Goal: Task Accomplishment & Management: Manage account settings

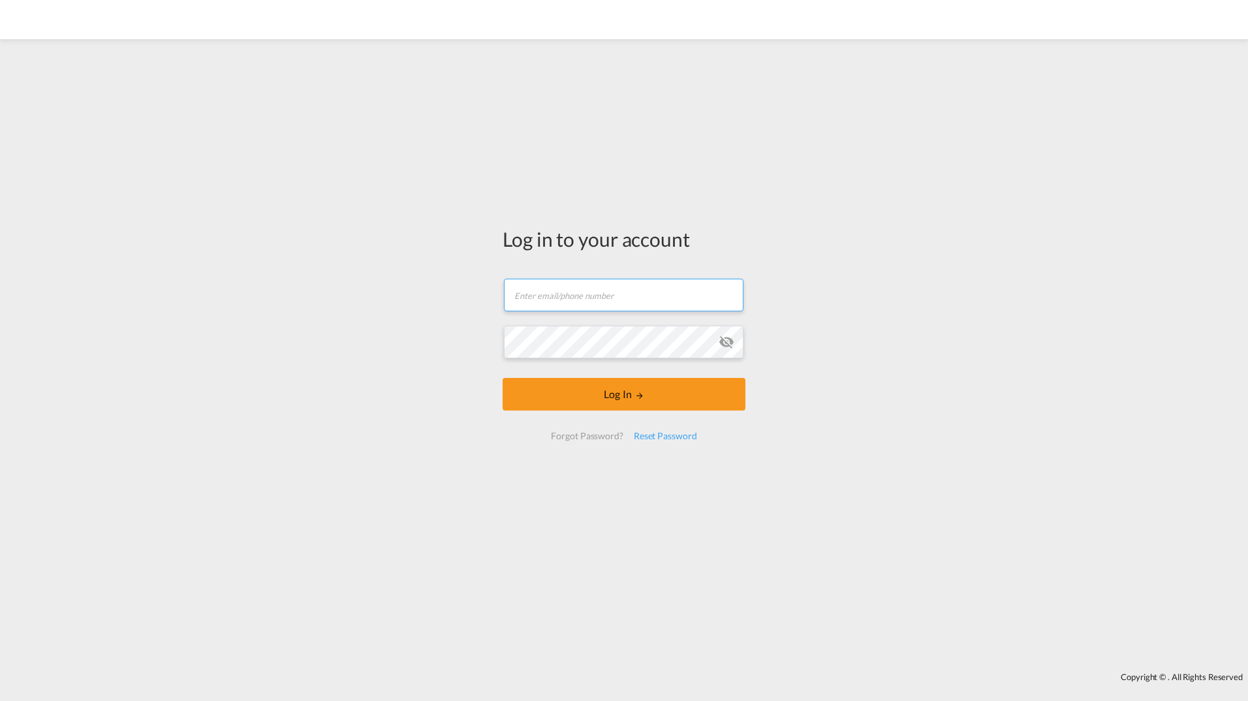
click at [599, 294] on input "text" at bounding box center [624, 295] width 240 height 33
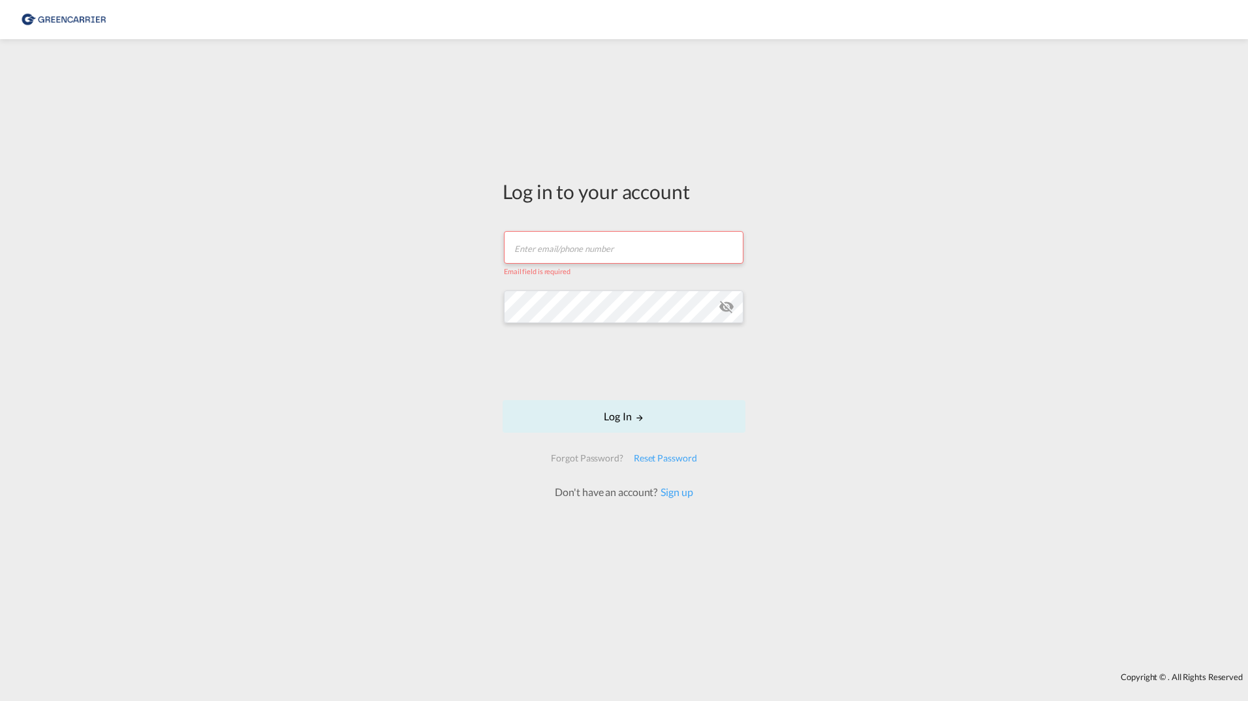
click at [549, 253] on input "text" at bounding box center [624, 247] width 240 height 33
type input "[PERSON_NAME][EMAIL_ADDRESS][DOMAIN_NAME]"
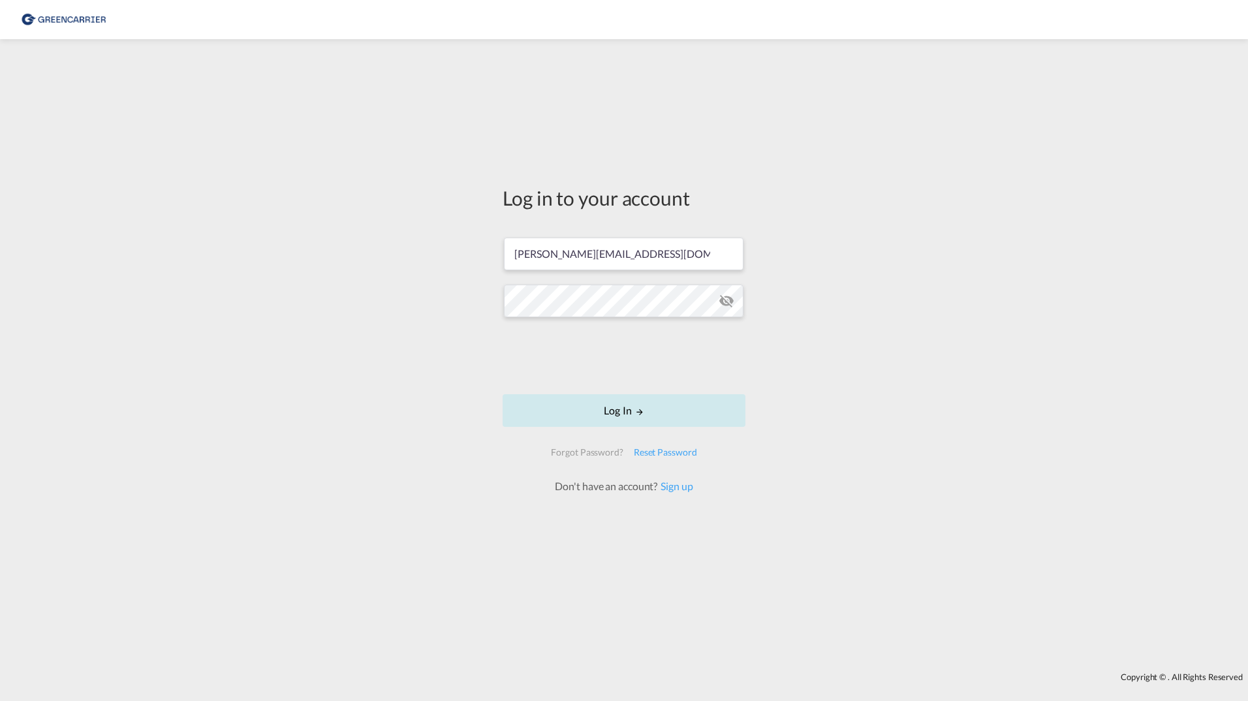
click at [625, 423] on button "Log In" at bounding box center [624, 410] width 243 height 33
click at [381, 378] on div "Log in to your account [PERSON_NAME][EMAIL_ADDRESS][DOMAIN_NAME] Log In Forgot …" at bounding box center [624, 356] width 1248 height 620
click at [610, 414] on button "Log In" at bounding box center [624, 410] width 243 height 33
click at [615, 412] on button "Log In" at bounding box center [624, 410] width 243 height 33
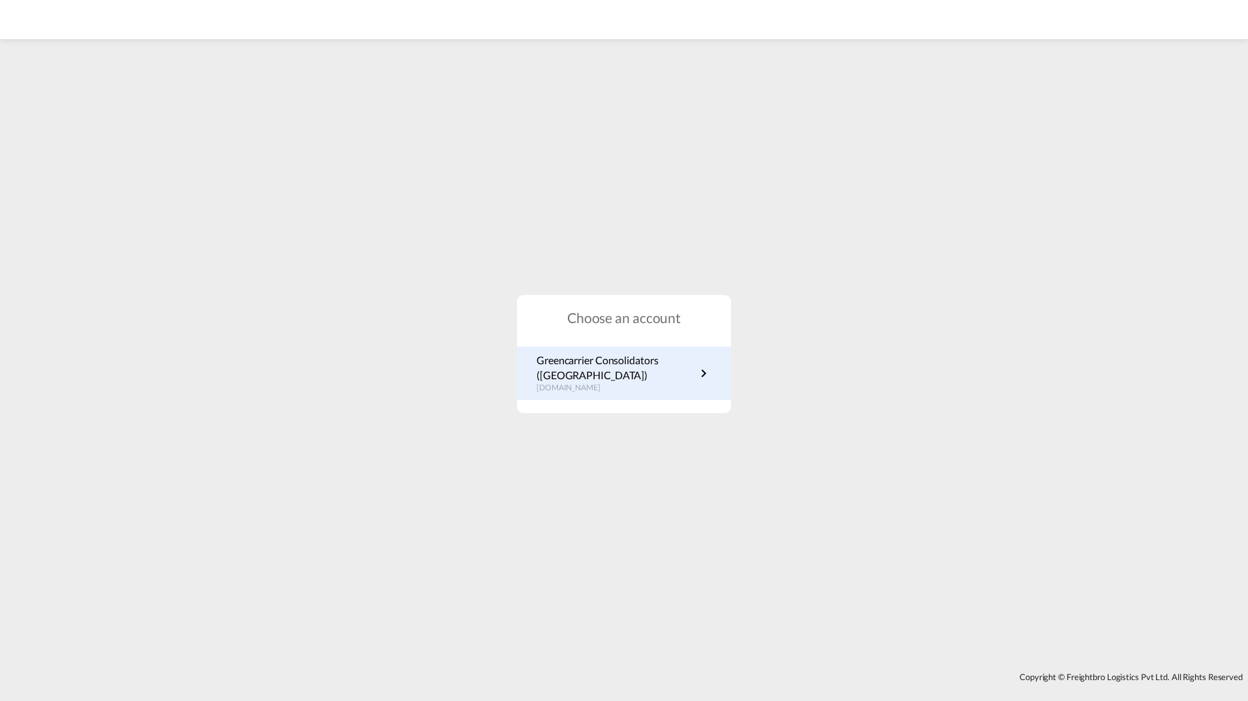
click at [612, 369] on p "Greencarrier Consolidators ([GEOGRAPHIC_DATA])" at bounding box center [615, 367] width 159 height 29
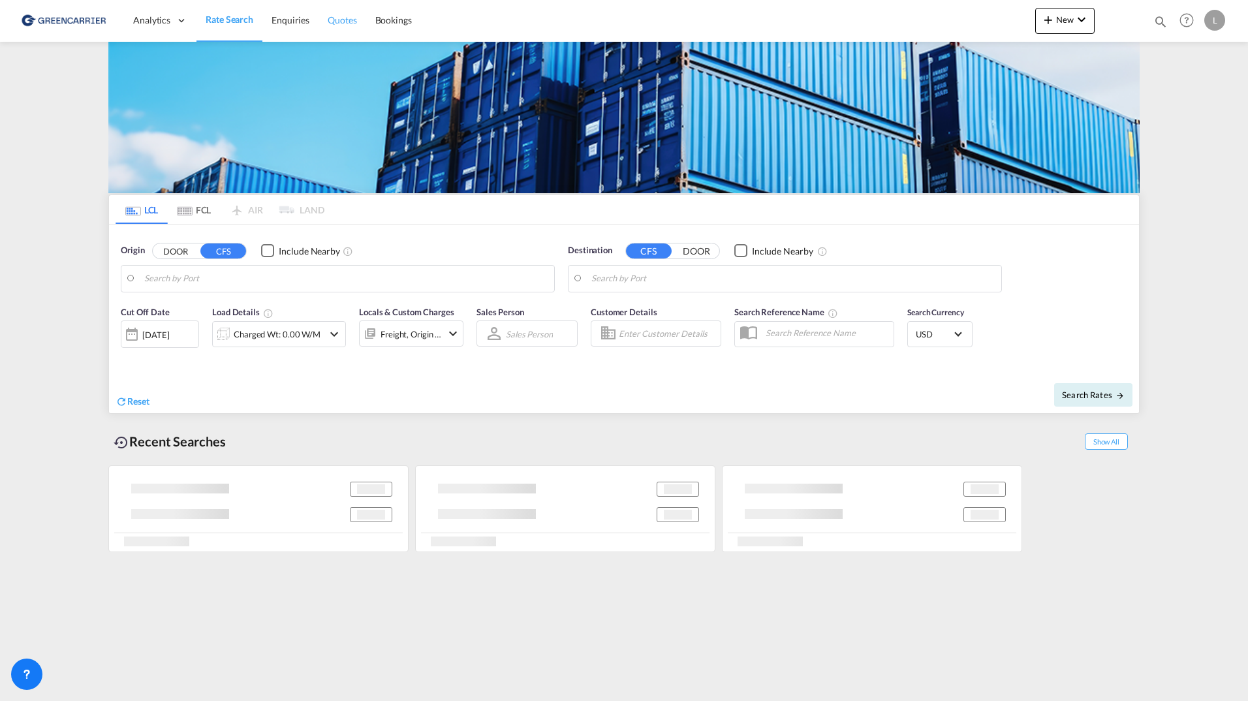
type input "SE-42834, Kållered, Västra Götaland"
type input "Haiphong, VNHPH"
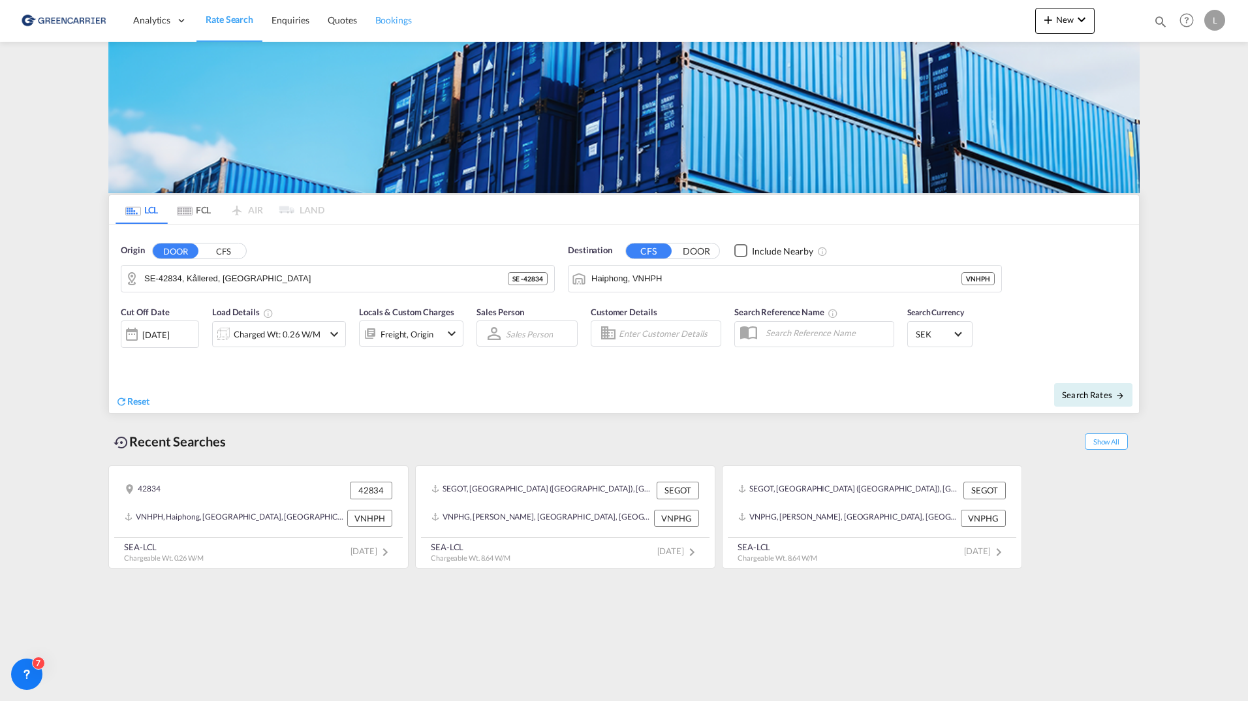
click at [387, 18] on span "Bookings" at bounding box center [393, 19] width 37 height 11
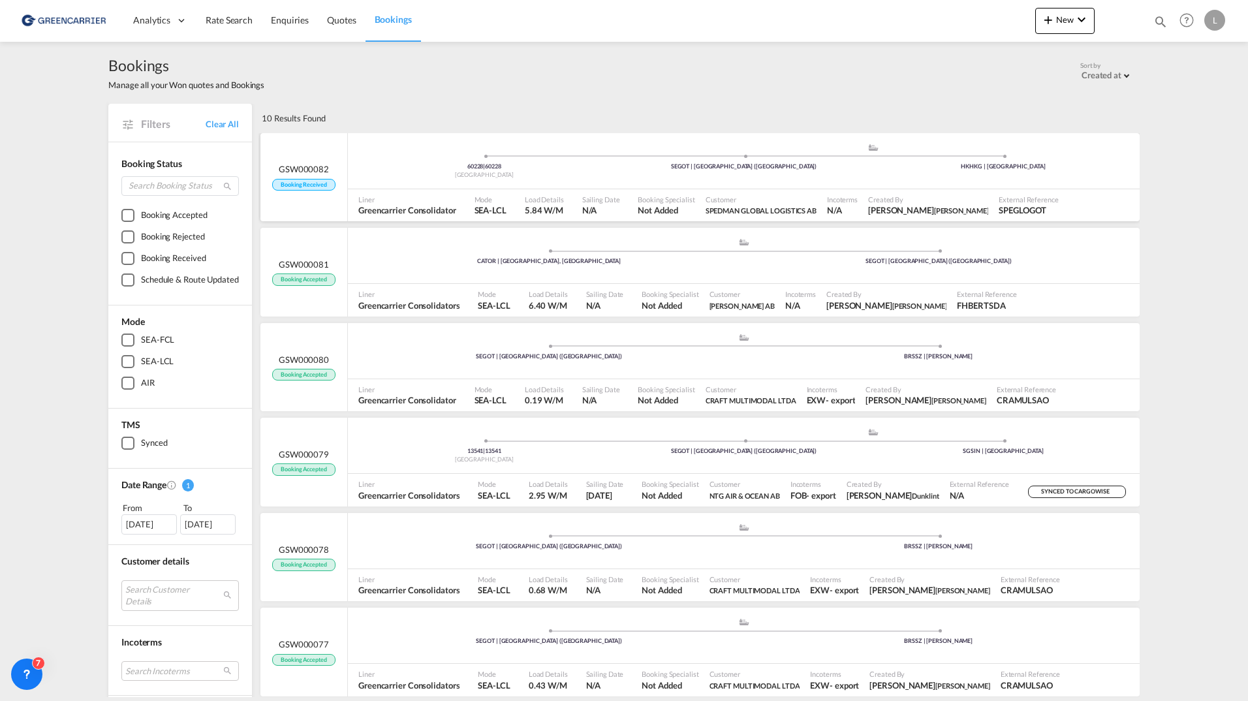
click at [510, 187] on div "60228 | 60228 Sweden .a{fill:#aaa8ad;} .a{fill:#aaa8ad;} SEGOT | Gothenburg (Go…" at bounding box center [744, 161] width 792 height 56
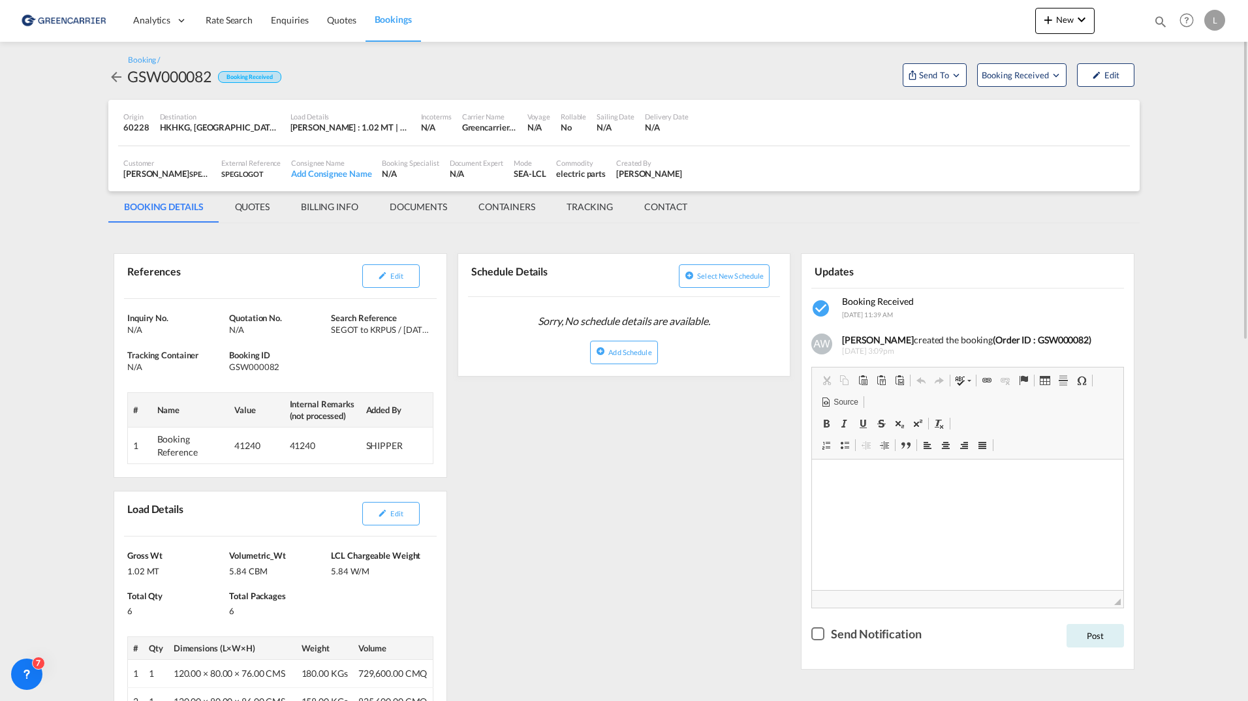
drag, startPoint x: 329, startPoint y: 328, endPoint x: 429, endPoint y: 337, distance: 101.0
click at [429, 337] on div "Inquiry No. N/A Quotation No. N/A Search Reference SEGOT to KRPUS / 21 Jan 2025…" at bounding box center [280, 388] width 332 height 178
drag, startPoint x: 429, startPoint y: 337, endPoint x: 394, endPoint y: 349, distance: 37.1
click at [394, 349] on div "Inquiry No. N/A Quotation No. N/A Search Reference SEGOT to KRPUS / 21 Jan 2025…" at bounding box center [280, 388] width 332 height 178
drag, startPoint x: 347, startPoint y: 331, endPoint x: 431, endPoint y: 331, distance: 83.5
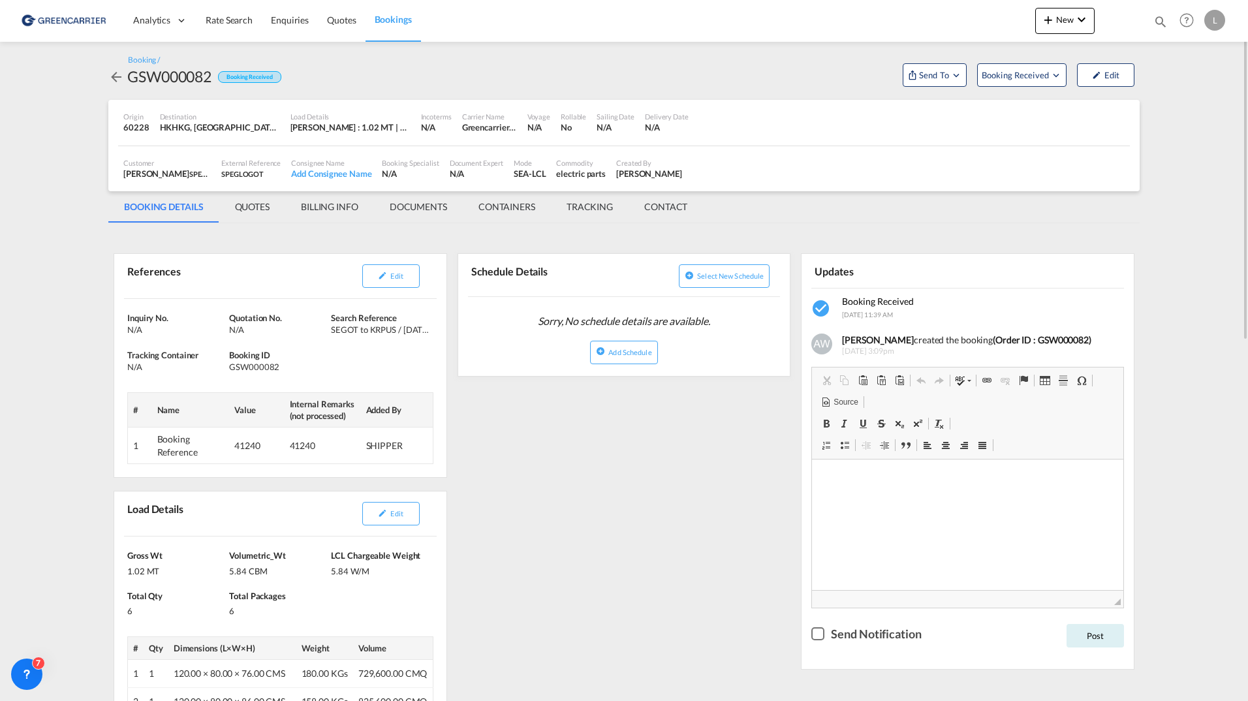
click at [431, 331] on div "Search Reference SEGOT to KRPUS / 21 Jan 2025" at bounding box center [382, 323] width 102 height 23
drag, startPoint x: 431, startPoint y: 331, endPoint x: 424, endPoint y: 328, distance: 7.0
click at [424, 328] on div "SEGOT to KRPUS / 21 Jan 2025" at bounding box center [380, 330] width 99 height 12
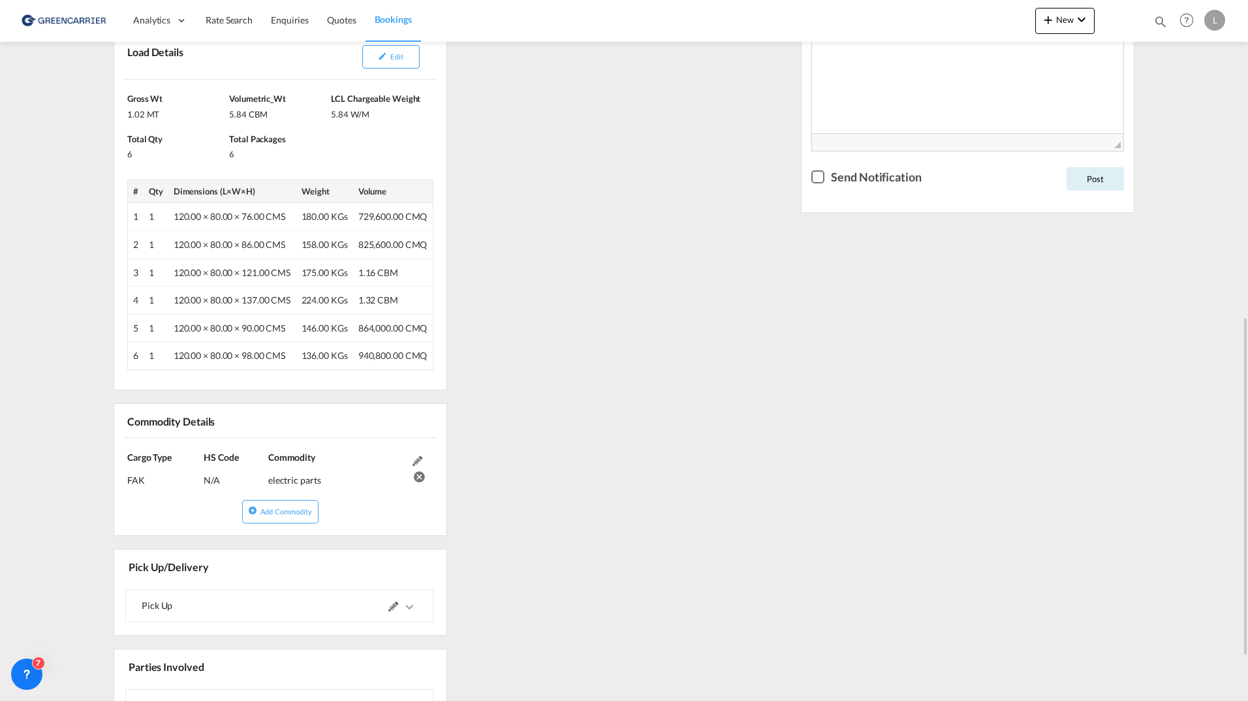
scroll to position [522, 0]
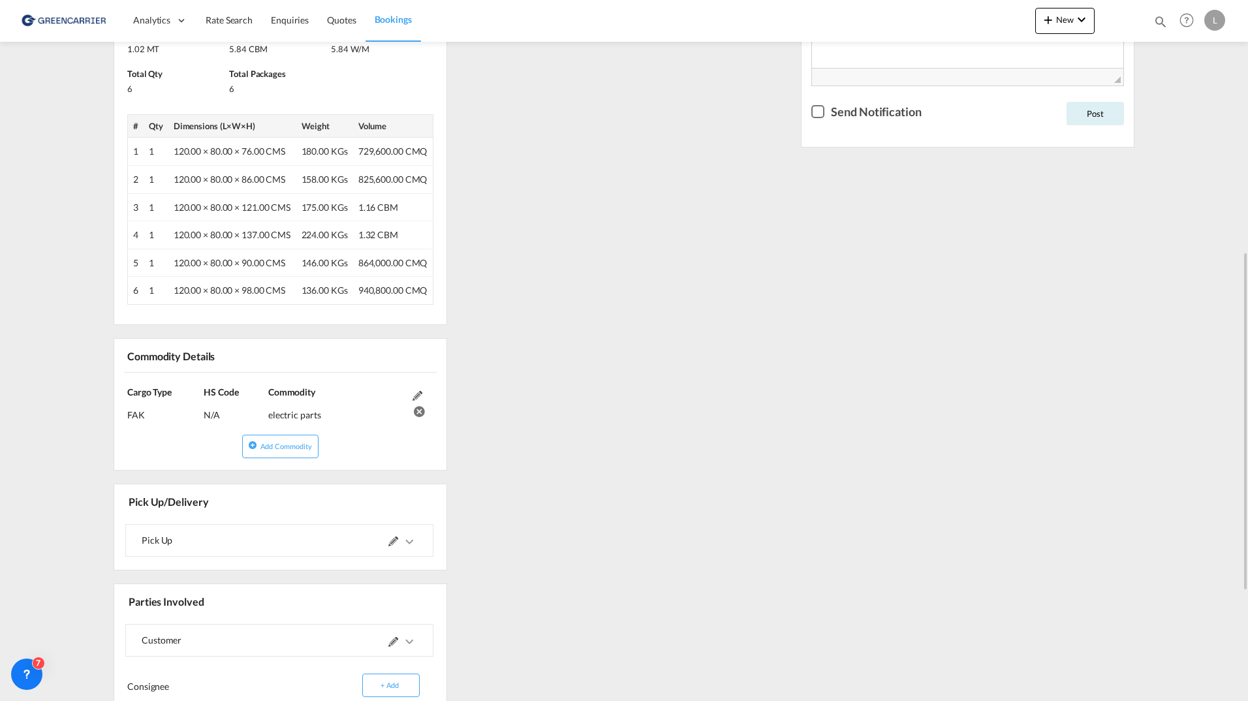
click at [416, 393] on md-icon at bounding box center [417, 396] width 10 height 10
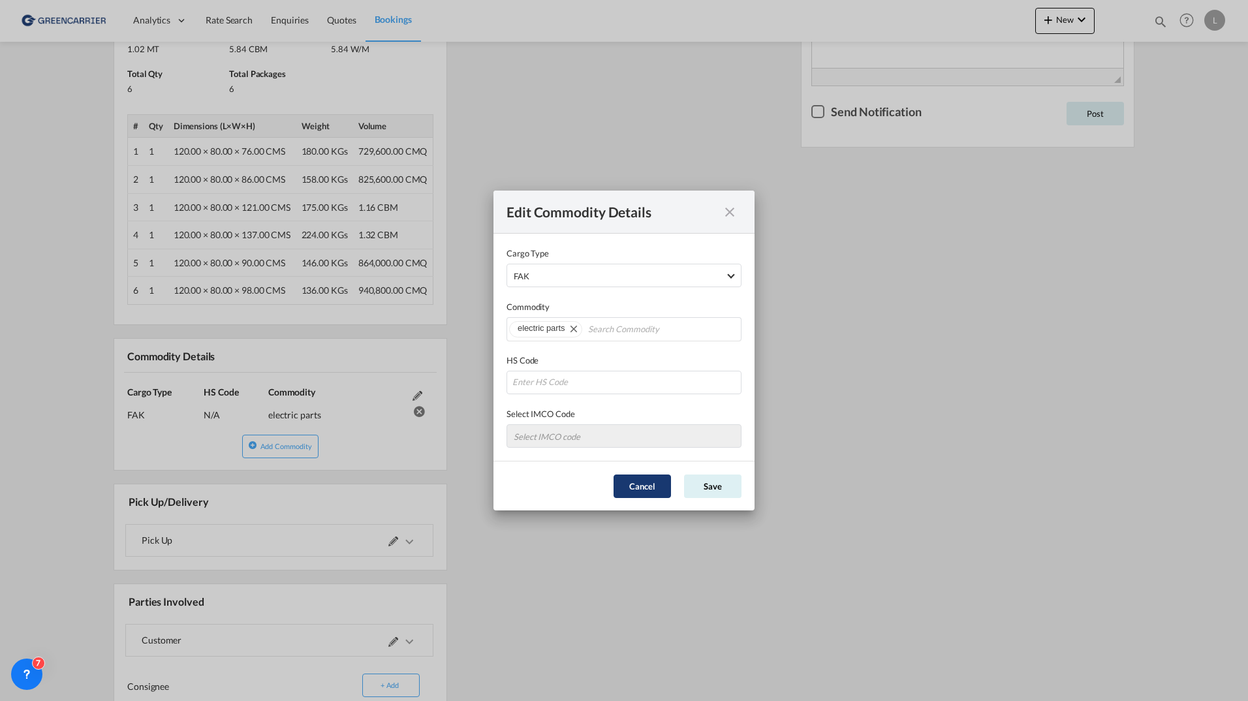
click at [656, 491] on button "Cancel" at bounding box center [641, 485] width 57 height 23
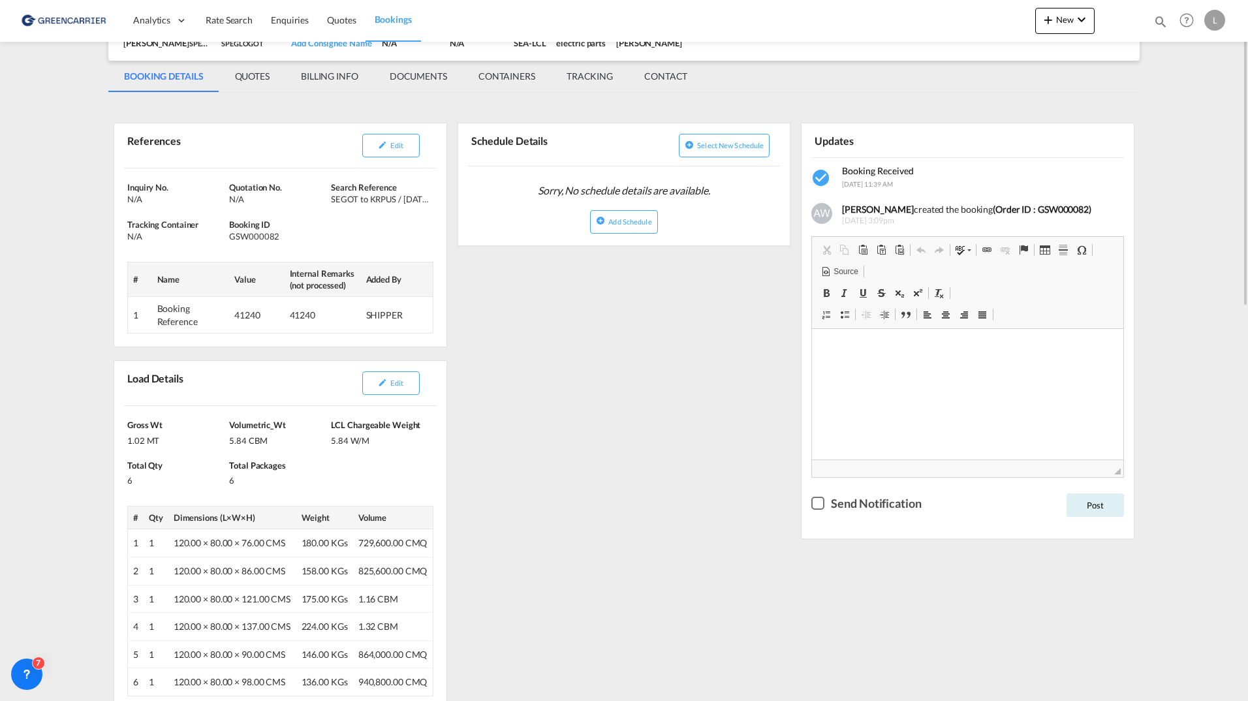
scroll to position [65, 0]
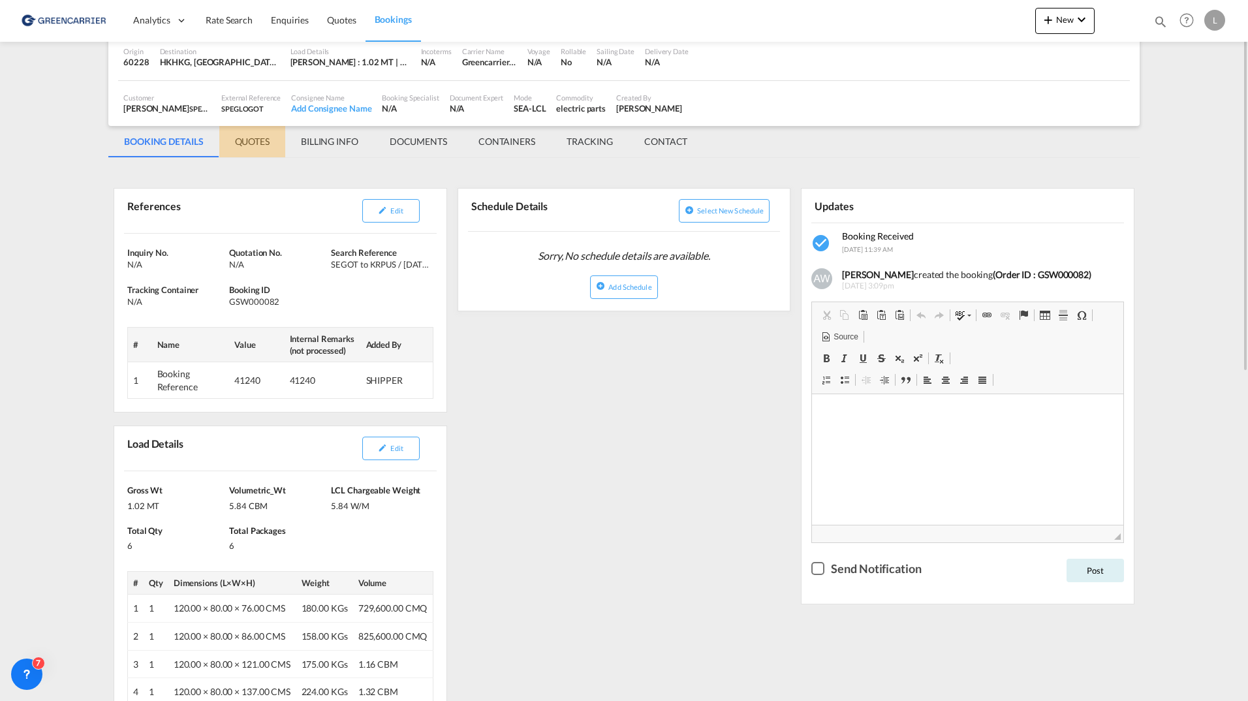
click at [249, 145] on md-tab-item "QUOTES" at bounding box center [252, 141] width 66 height 31
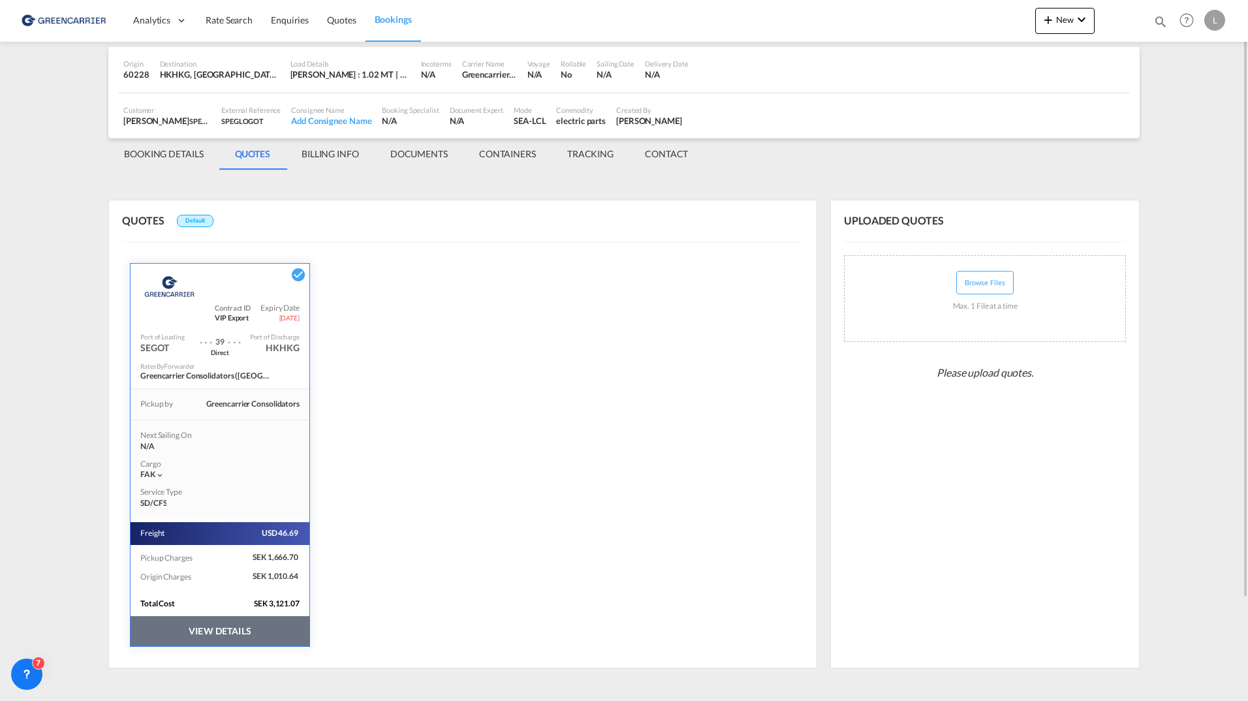
scroll to position [0, 0]
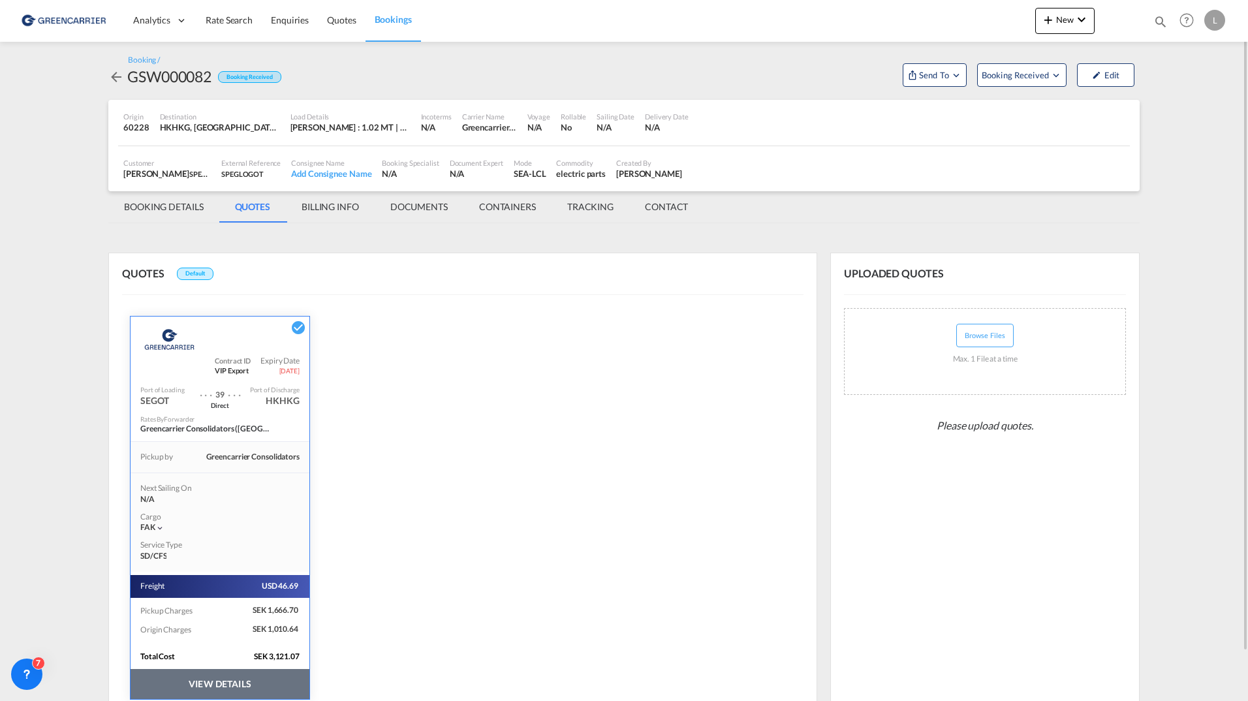
drag, startPoint x: 266, startPoint y: 403, endPoint x: 301, endPoint y: 405, distance: 34.6
click at [301, 405] on div "Port of Loading SEGOT . . . 39 . . . Direct Port of Discharge HKHKG" at bounding box center [220, 394] width 179 height 39
drag, startPoint x: 301, startPoint y: 405, endPoint x: 464, endPoint y: 456, distance: 171.1
click at [464, 456] on div "QUOTES Default Greencarrier Consolidator Contract ID VIP Export Expiry Date 31 …" at bounding box center [462, 487] width 709 height 469
click at [164, 196] on md-tab-item "BOOKING DETAILS" at bounding box center [163, 206] width 111 height 31
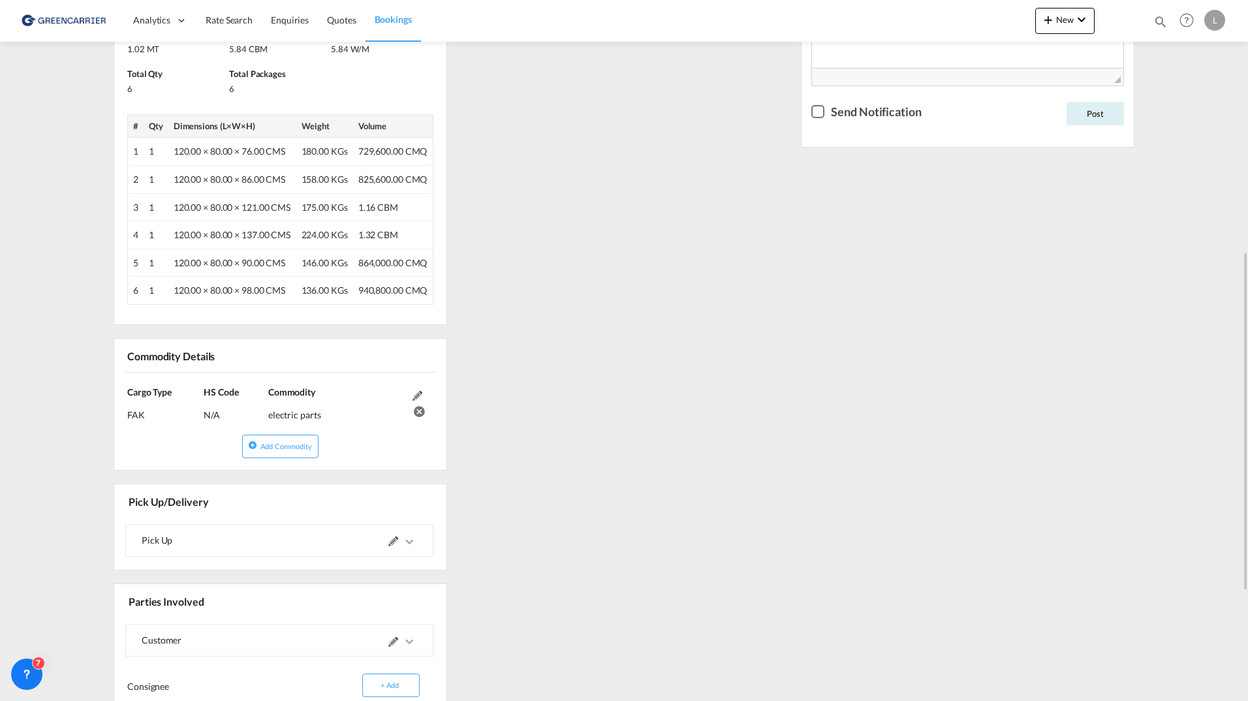
scroll to position [587, 0]
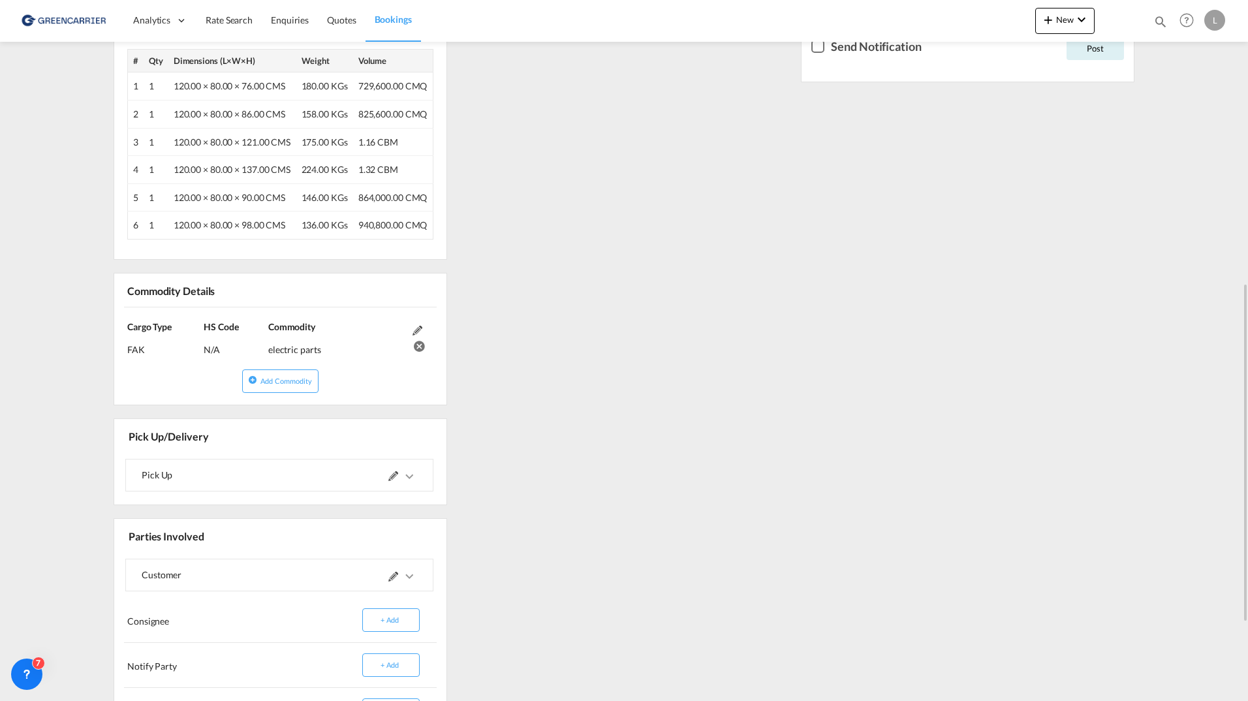
click at [388, 477] on md-icon at bounding box center [393, 476] width 10 height 10
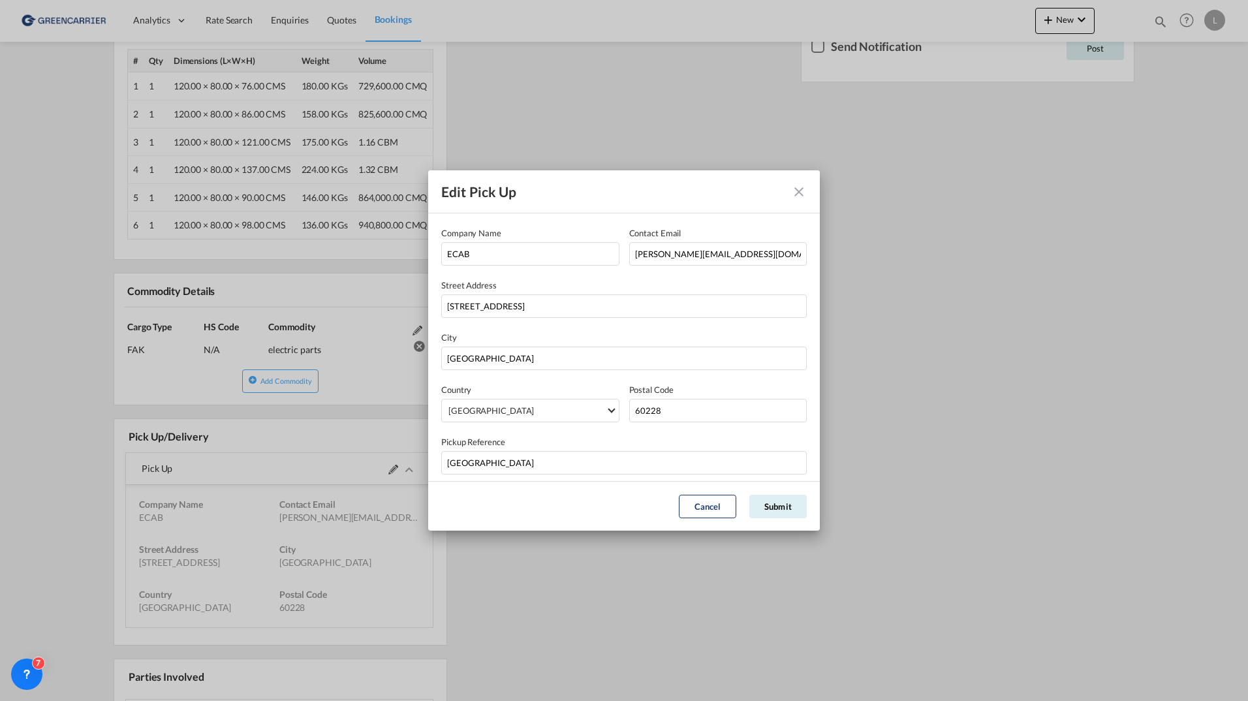
click at [906, 386] on div "Edit Pick Up Company Name ECAB Contact Email ALF.WASSBERG@SPEDMAN.SE Street Add…" at bounding box center [624, 350] width 1248 height 701
click at [704, 499] on button "Cancel" at bounding box center [707, 506] width 57 height 23
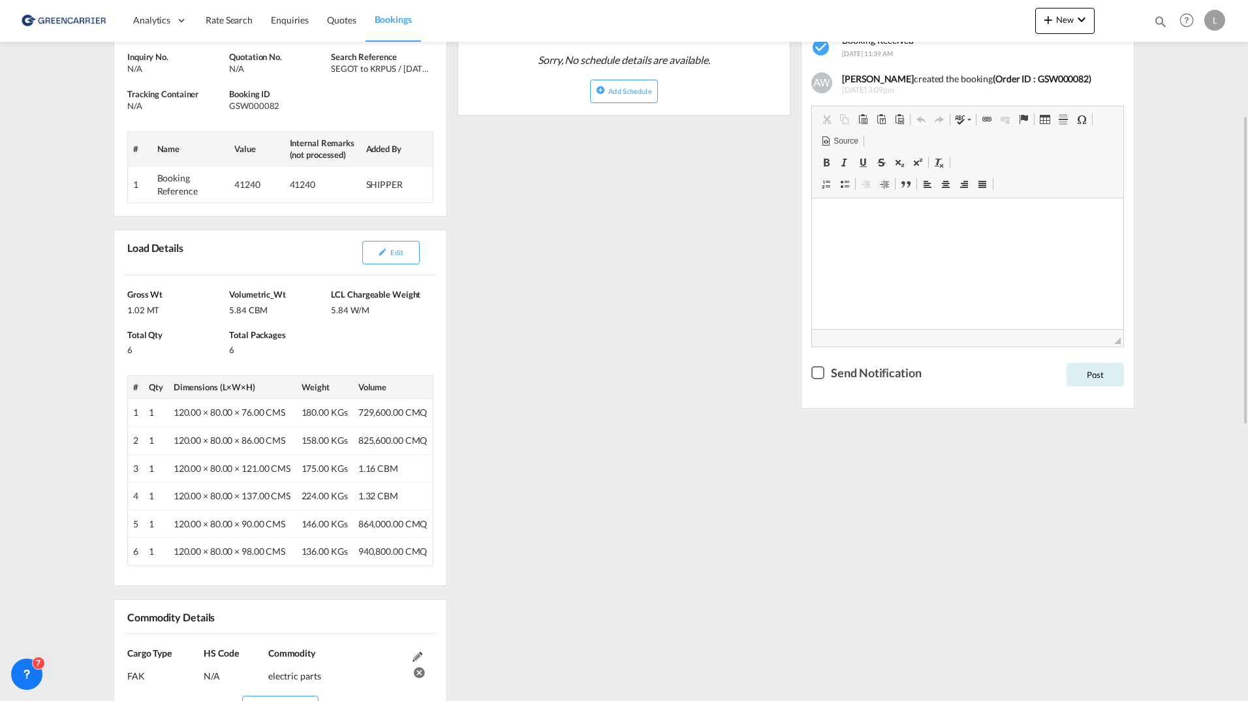
scroll to position [0, 0]
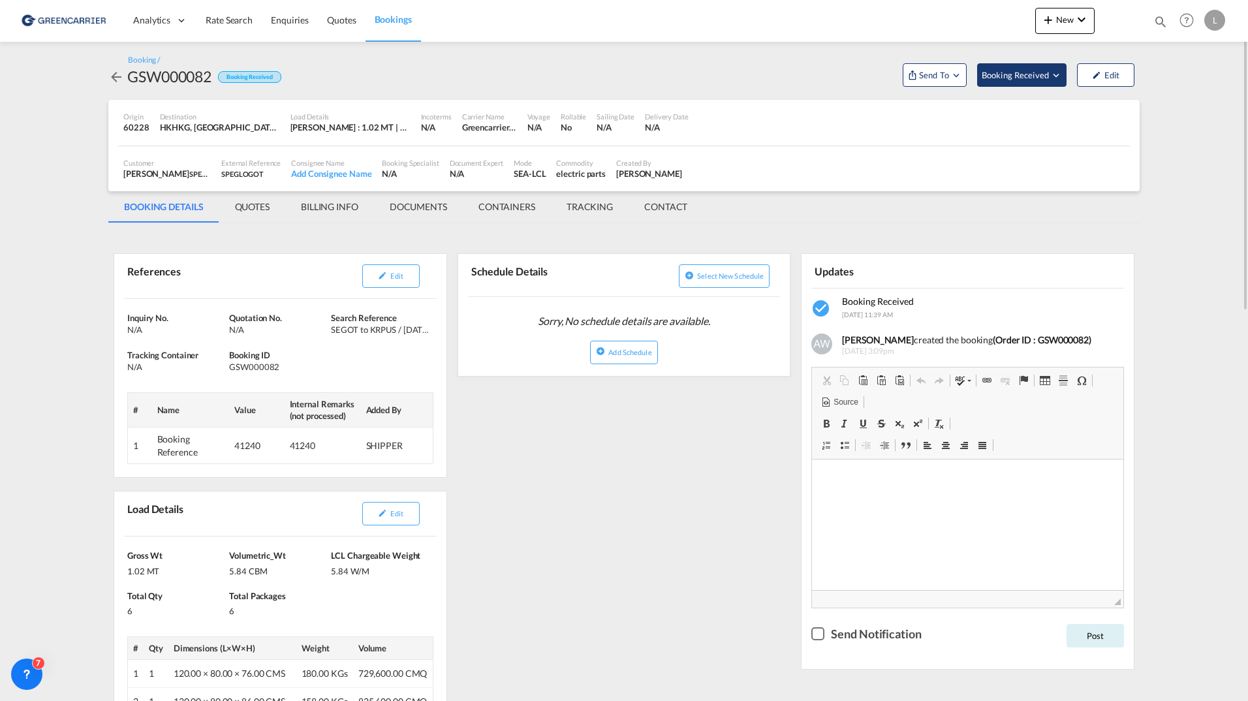
click at [991, 79] on span "Booking Received" at bounding box center [1016, 75] width 69 height 13
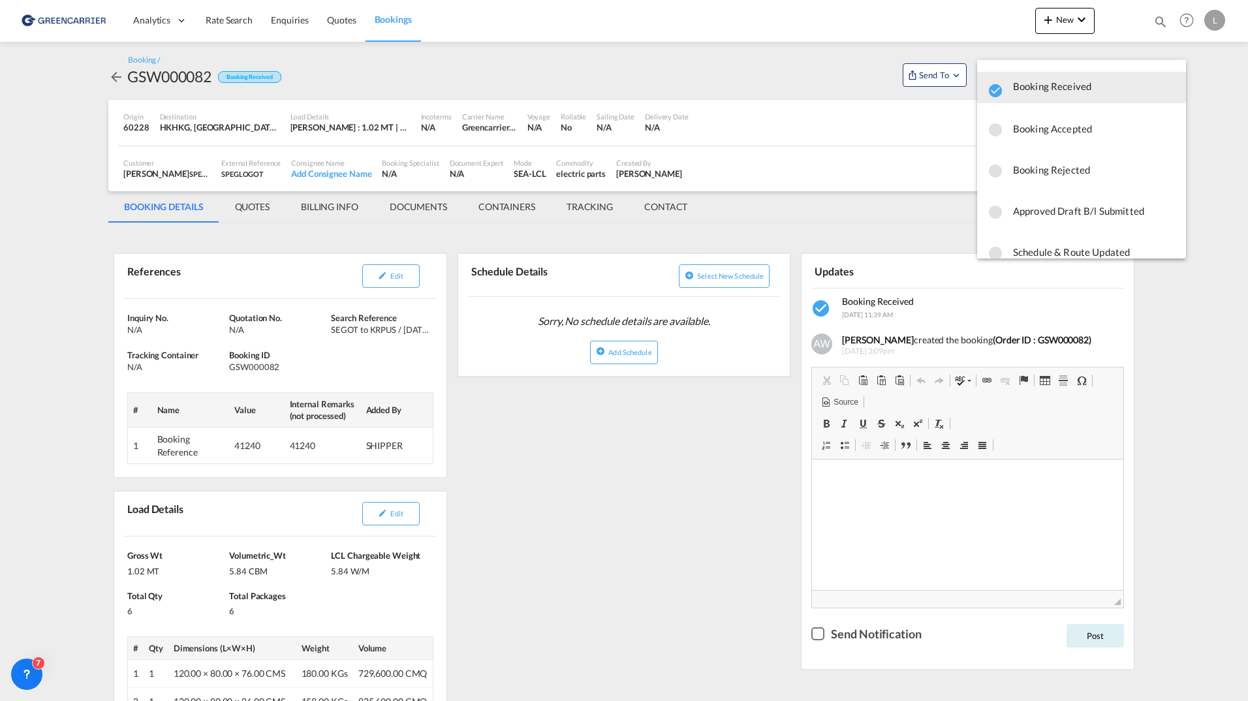
click at [1008, 127] on div "Booking Accepted" at bounding box center [1081, 128] width 188 height 23
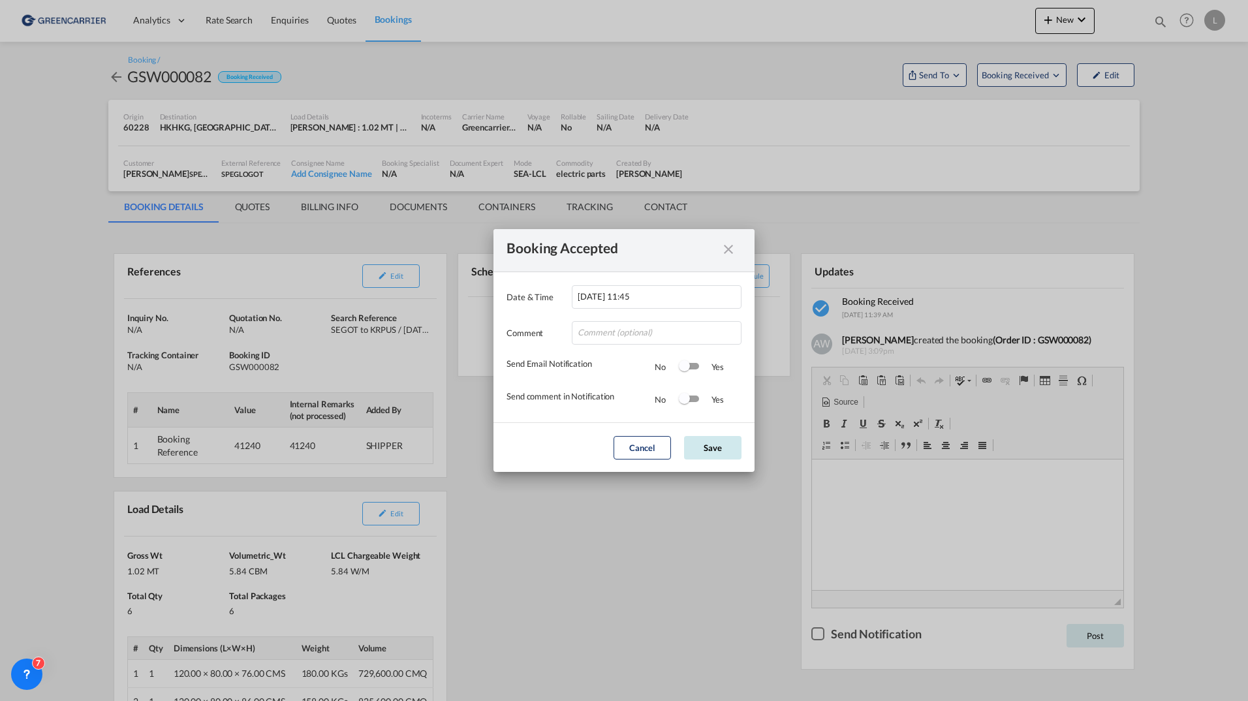
click at [698, 447] on button "Save" at bounding box center [712, 447] width 57 height 23
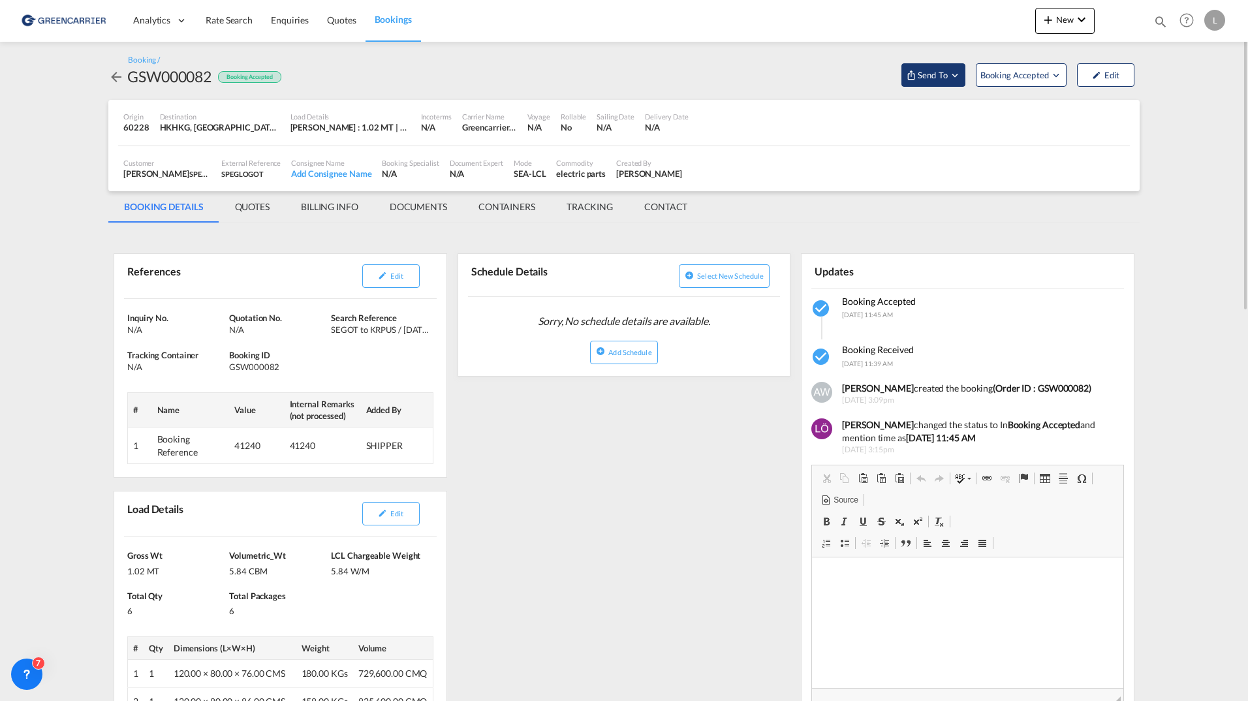
click at [945, 82] on button "Send To" at bounding box center [933, 74] width 64 height 23
click at [1055, 117] on span "Send Booking" at bounding box center [1063, 119] width 52 height 21
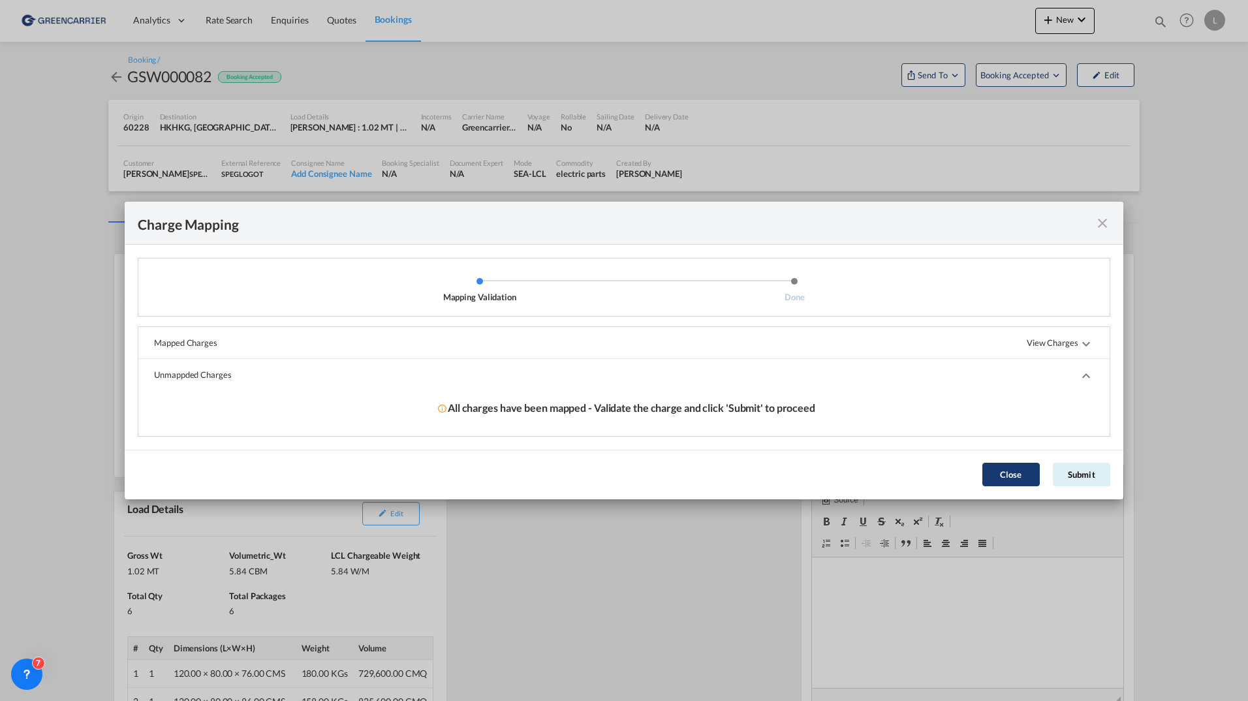
click at [1091, 478] on button "Submit" at bounding box center [1081, 474] width 57 height 23
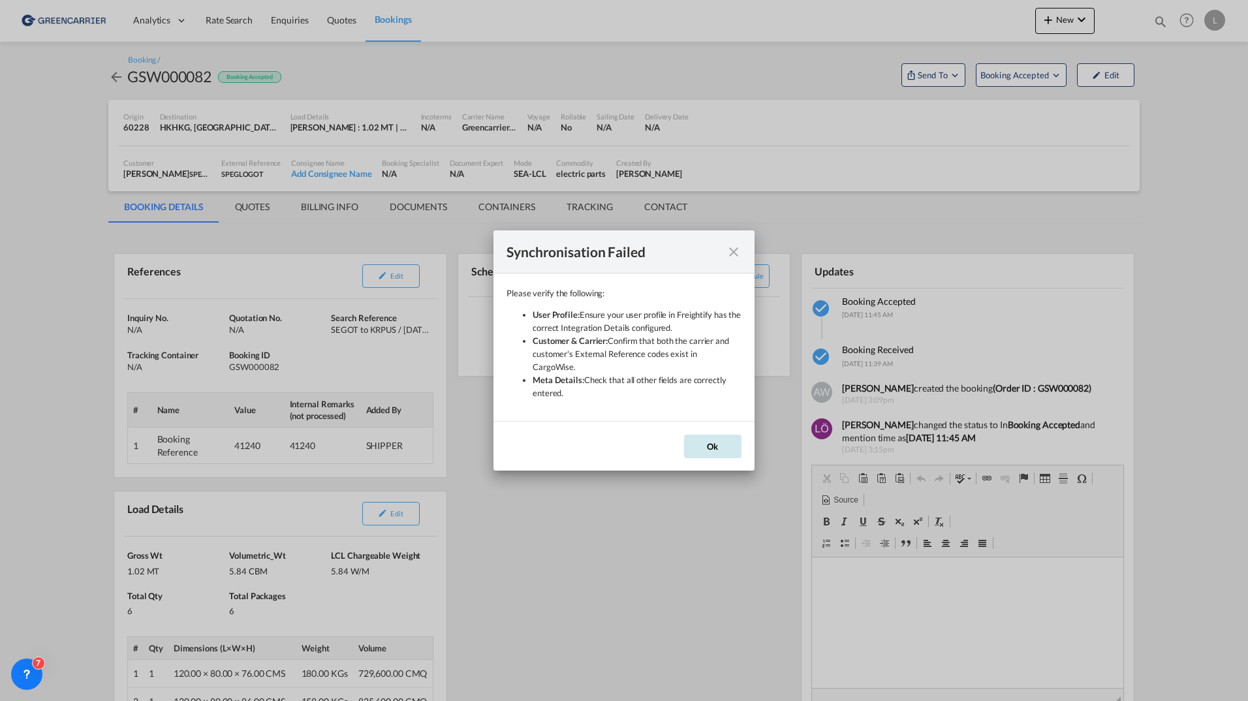
click at [725, 442] on button "Ok" at bounding box center [712, 446] width 57 height 23
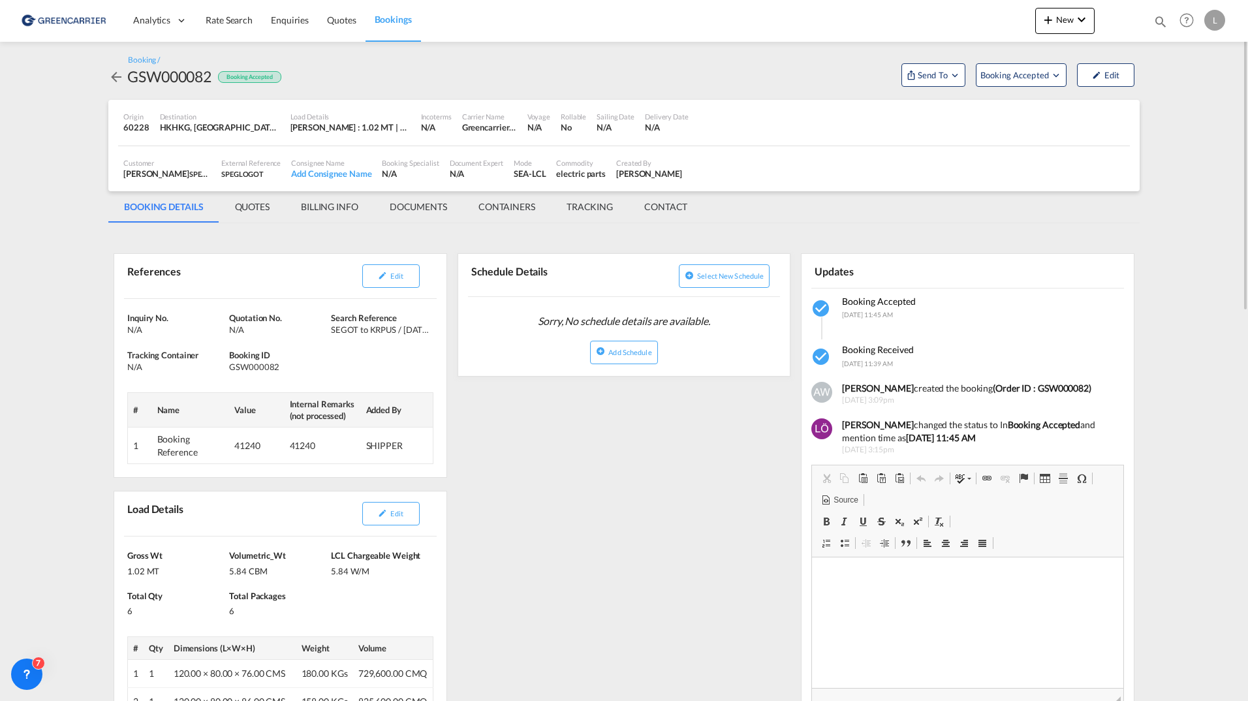
drag, startPoint x: 1174, startPoint y: 210, endPoint x: 1146, endPoint y: 198, distance: 30.4
click at [1172, 210] on md-content "Analytics Dashboard Rate Search Enquiries Quotes Bookings New Quote Bookings" at bounding box center [624, 350] width 1248 height 701
click at [921, 74] on span "Send To" at bounding box center [932, 75] width 33 height 13
click at [968, 115] on div "Yet to sync" at bounding box center [966, 123] width 81 height 27
click at [1094, 124] on button "Send Booking" at bounding box center [1089, 119] width 125 height 29
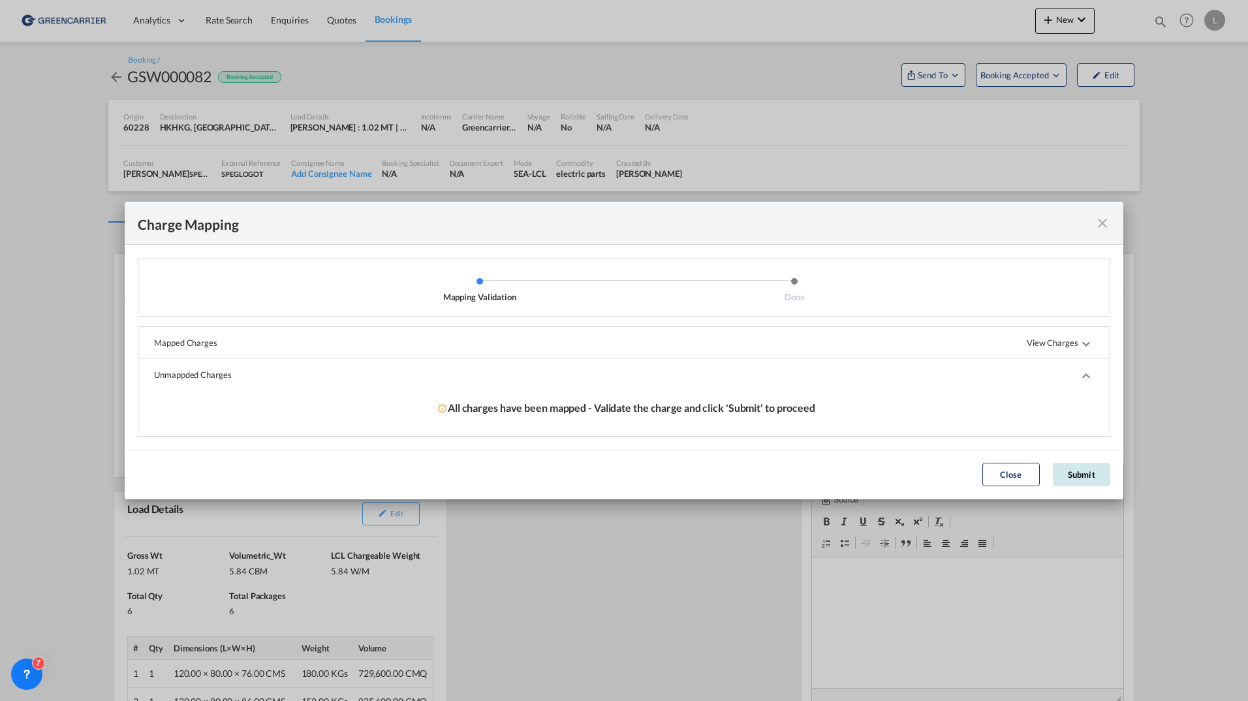
click at [1084, 473] on button "Submit" at bounding box center [1081, 474] width 57 height 23
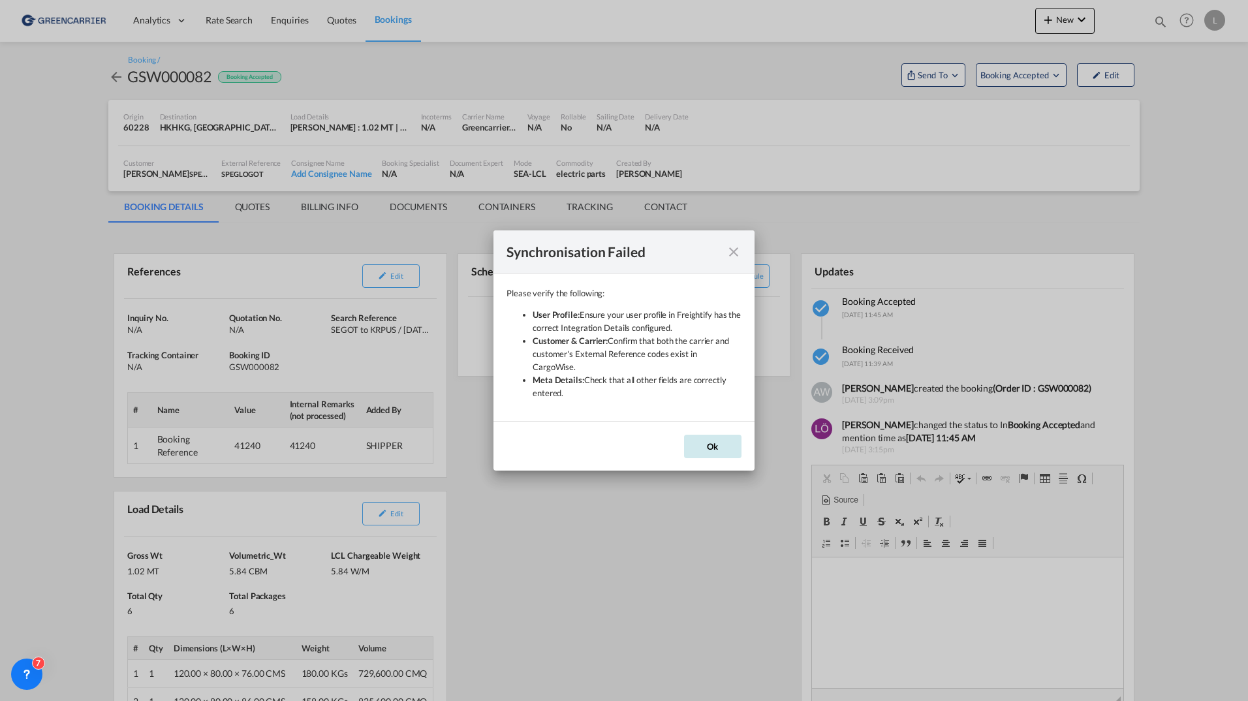
click at [687, 447] on button "Ok" at bounding box center [712, 446] width 57 height 23
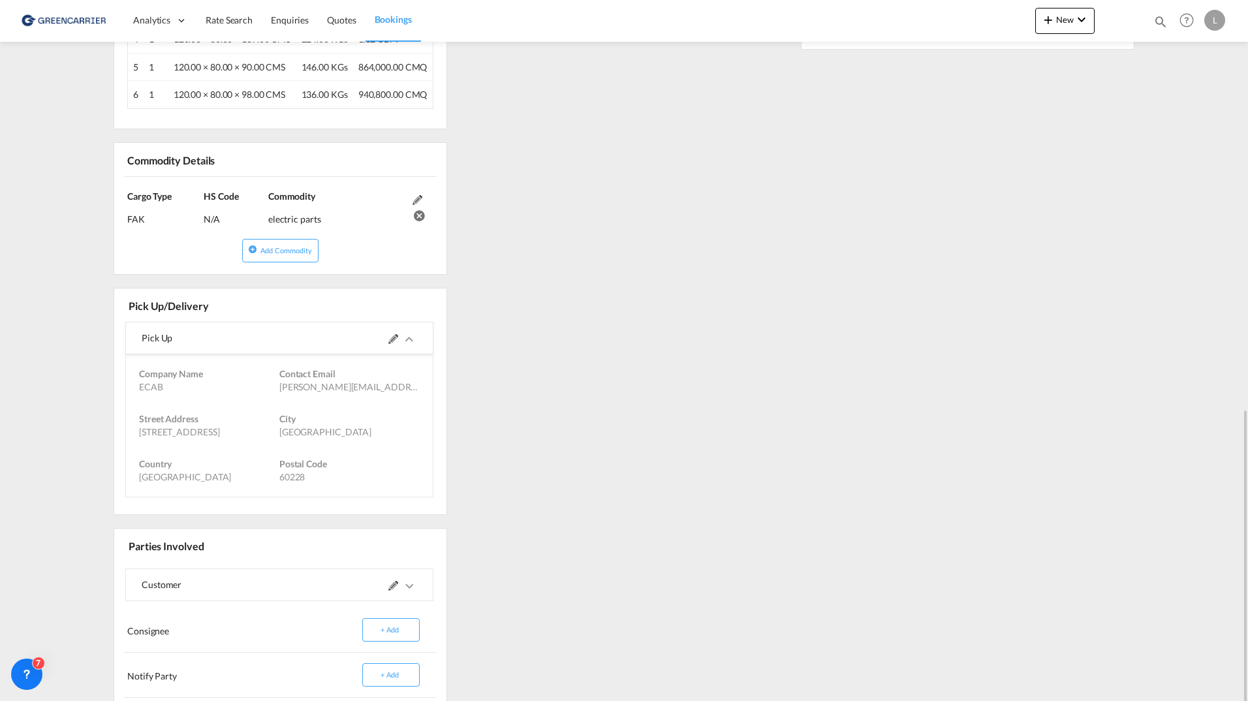
scroll to position [888, 0]
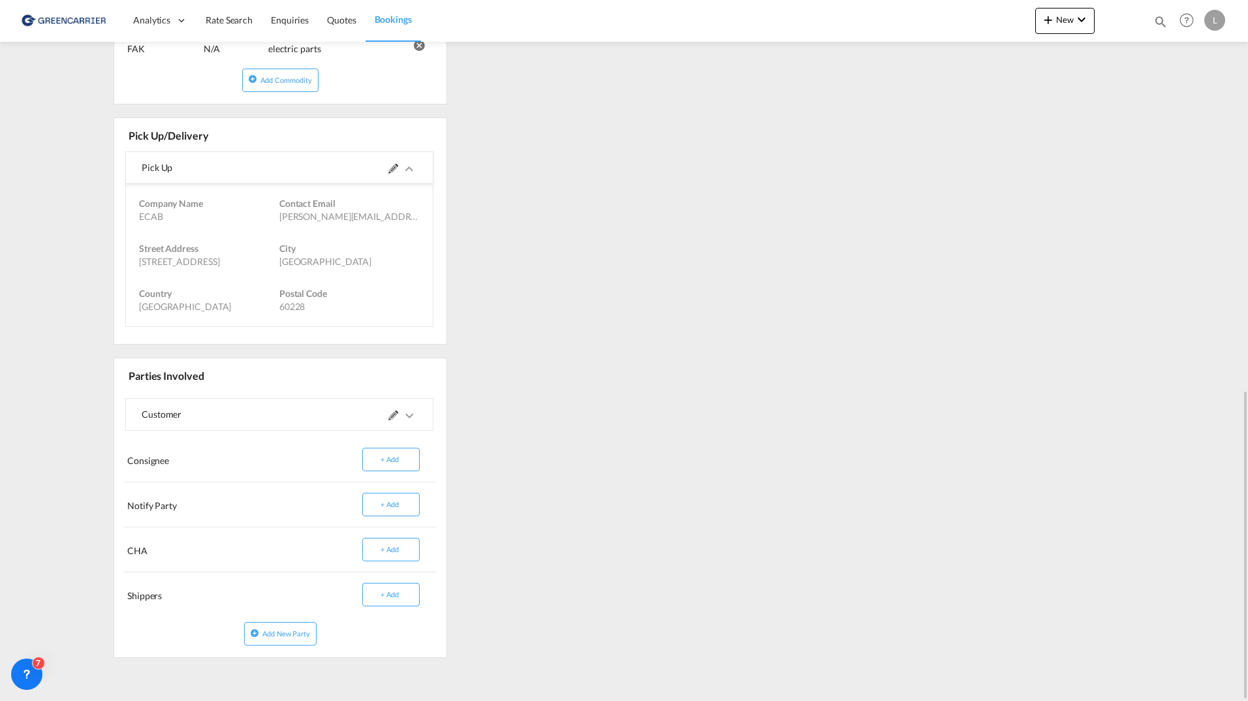
click at [390, 418] on md-icon at bounding box center [393, 416] width 10 height 10
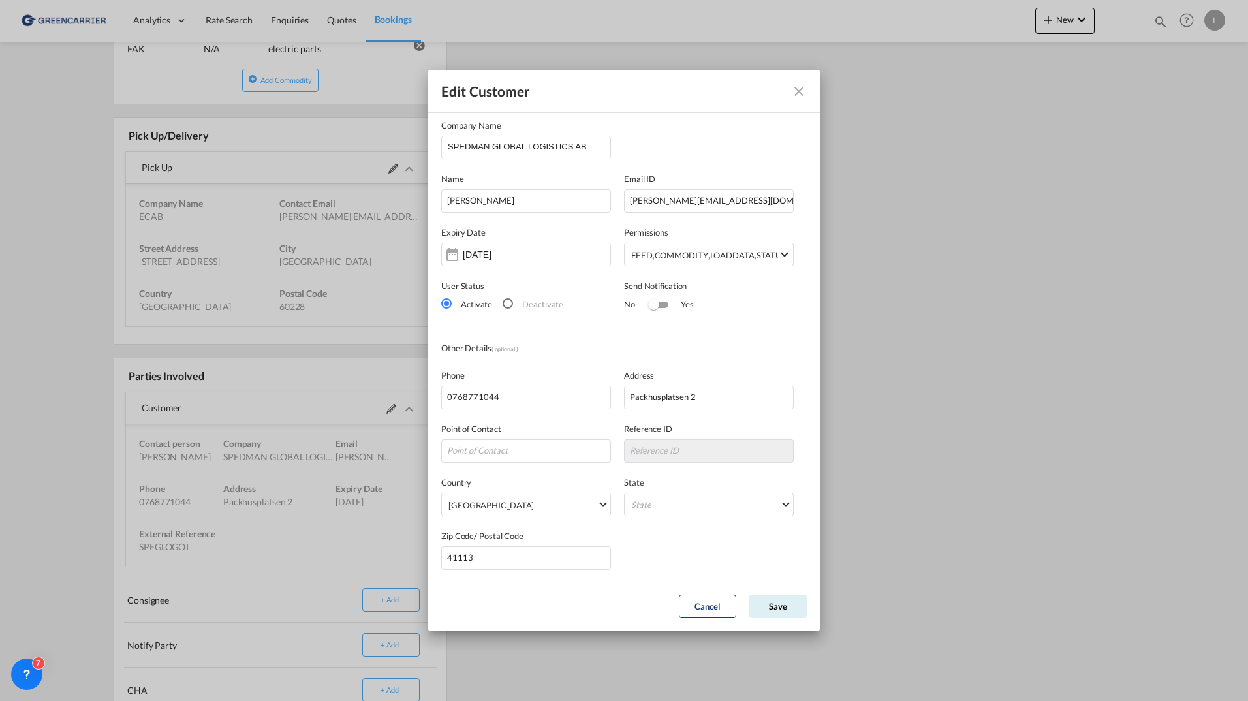
scroll to position [8, 0]
click at [798, 90] on md-icon "icon-close" at bounding box center [799, 92] width 16 height 16
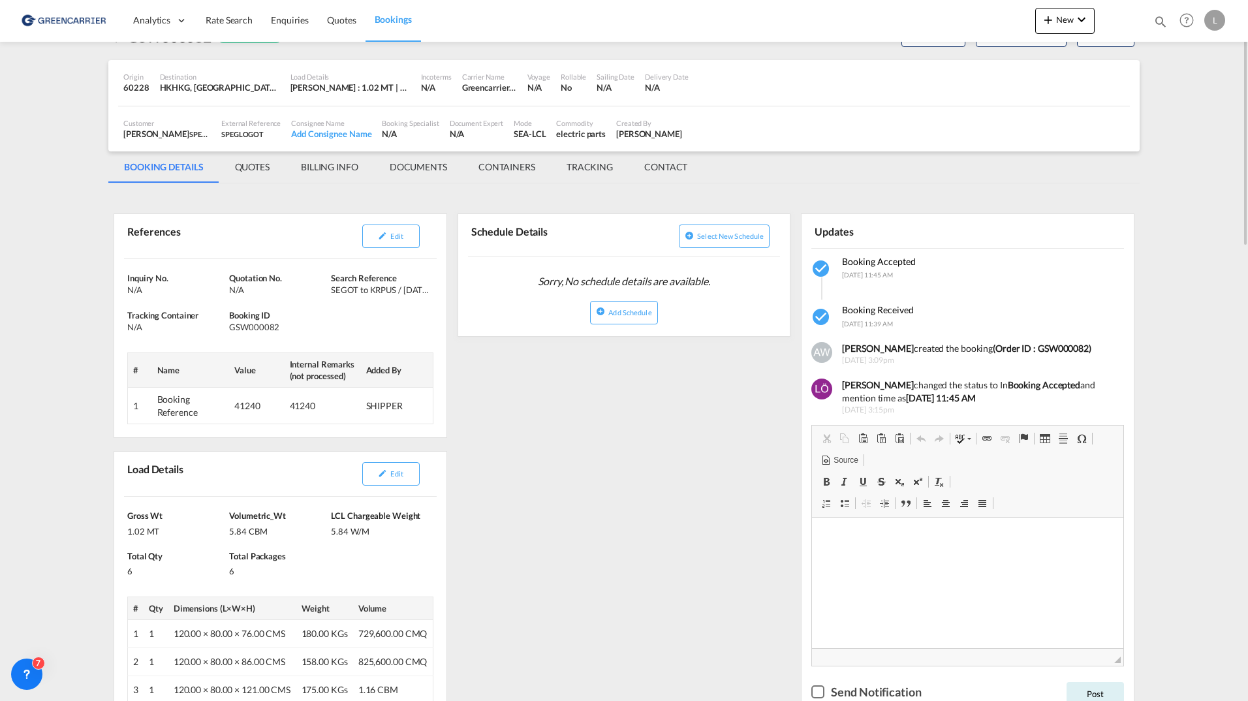
scroll to position [0, 0]
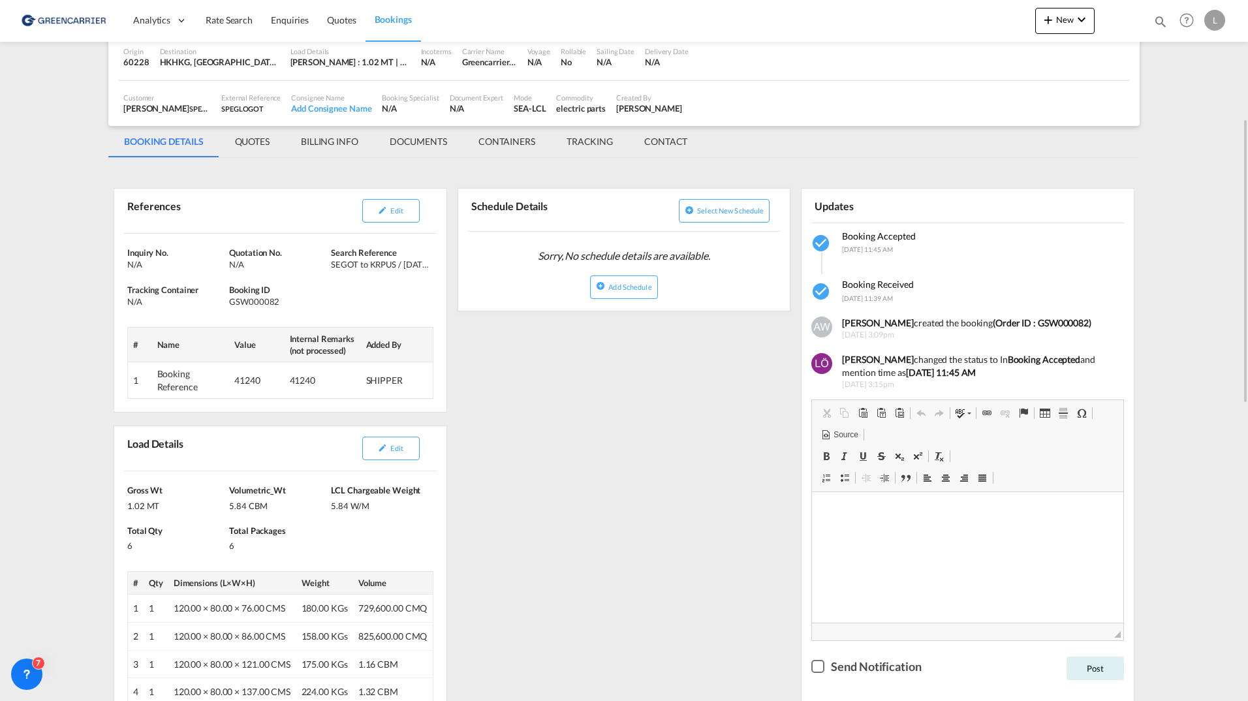
scroll to position [131, 0]
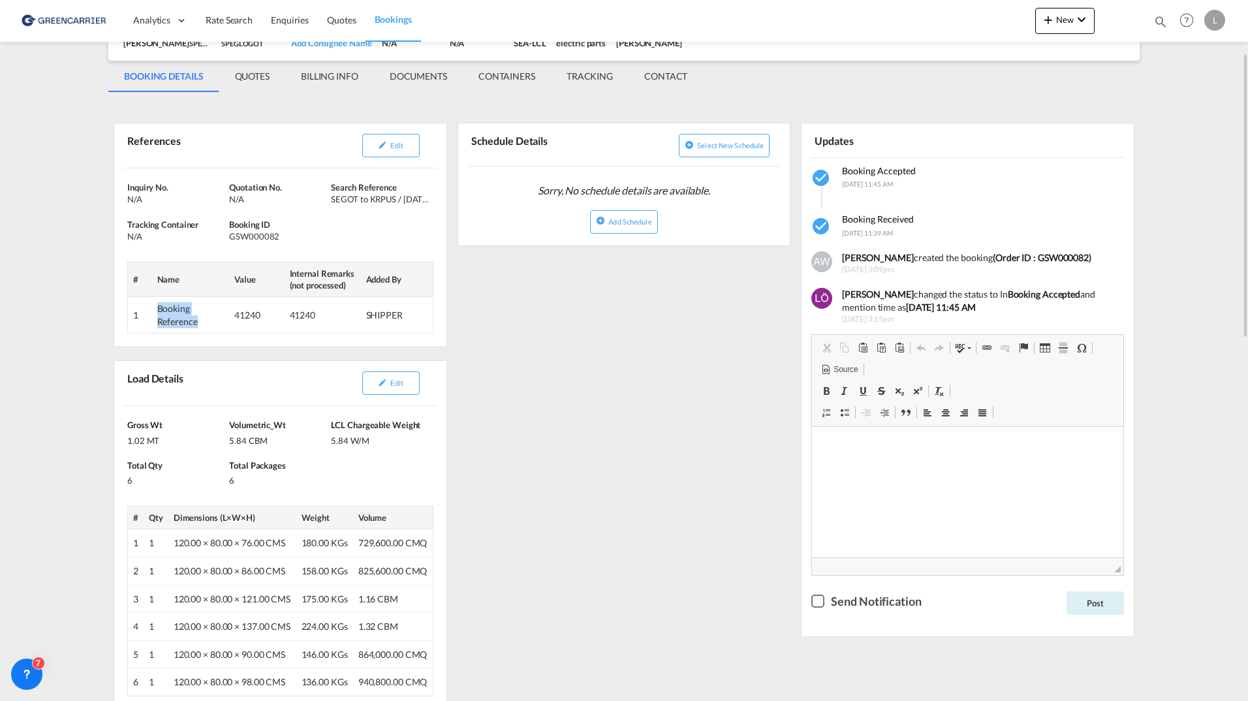
drag, startPoint x: 154, startPoint y: 310, endPoint x: 209, endPoint y: 328, distance: 57.8
click at [209, 328] on td "Booking Reference" at bounding box center [191, 315] width 78 height 37
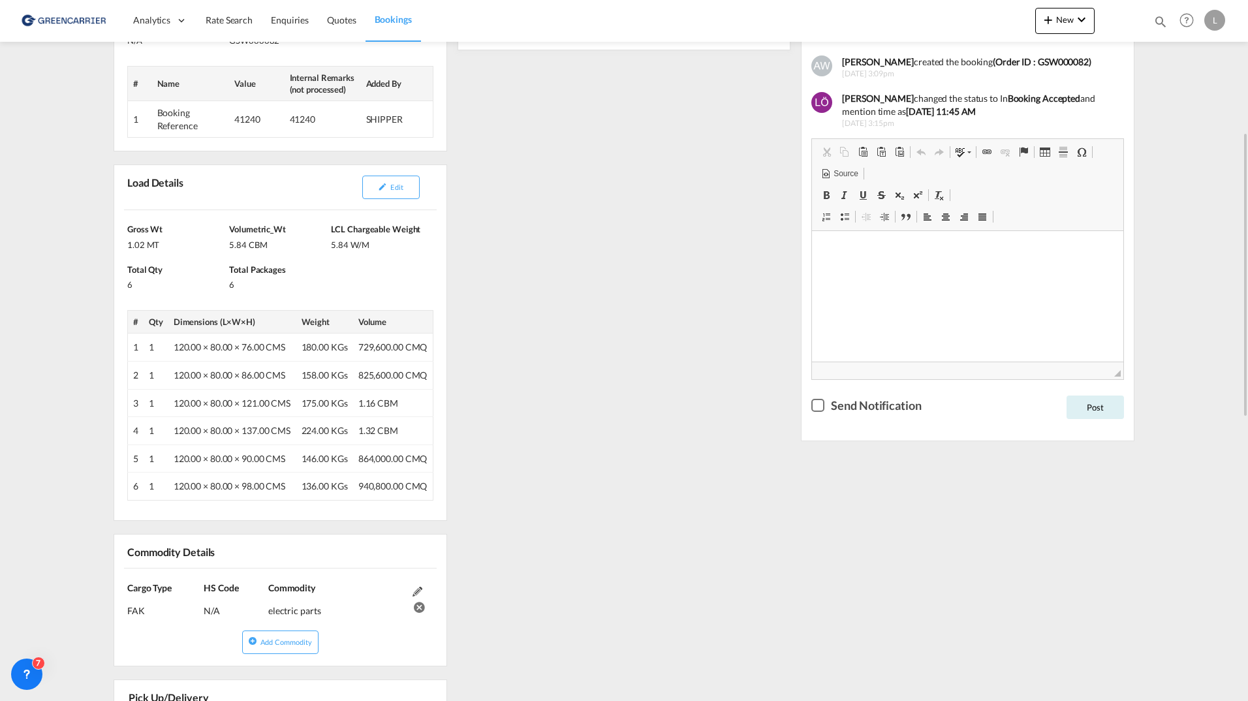
drag, startPoint x: 407, startPoint y: 345, endPoint x: 429, endPoint y: 347, distance: 21.6
click at [429, 347] on td "729,600.00 CMQ" at bounding box center [393, 347] width 80 height 28
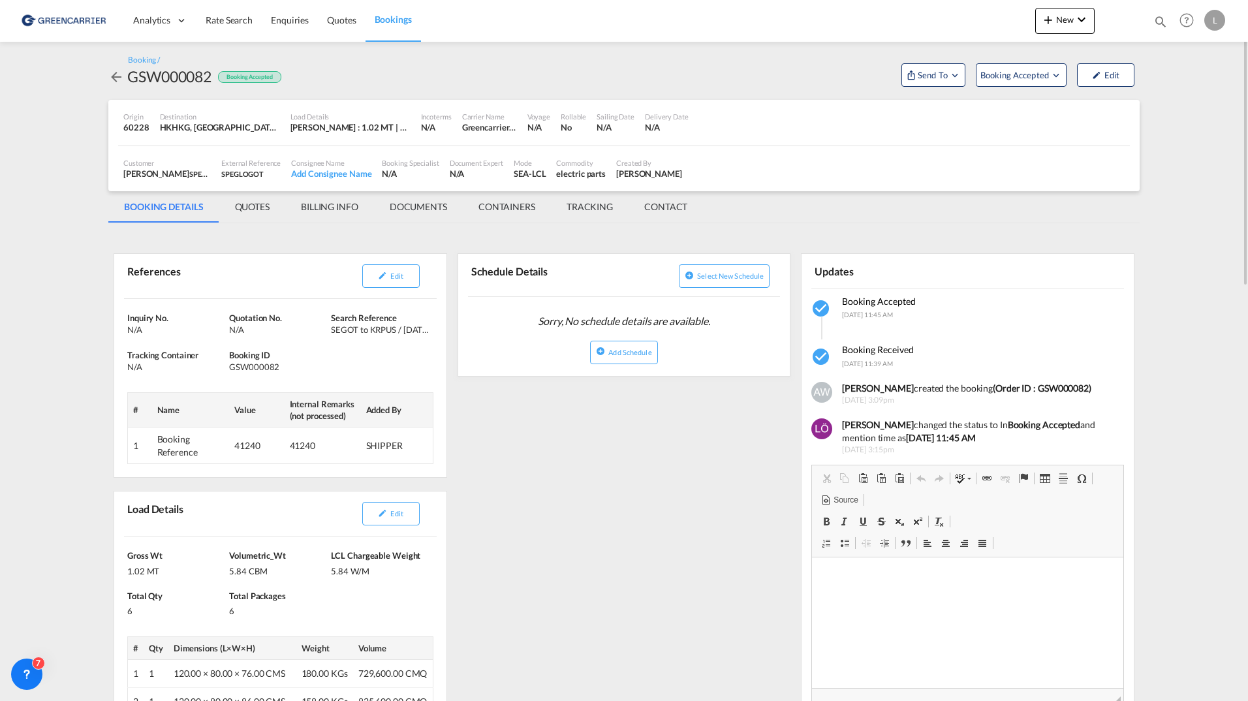
click at [504, 123] on div "Greencarrier Consolidator" at bounding box center [489, 127] width 55 height 12
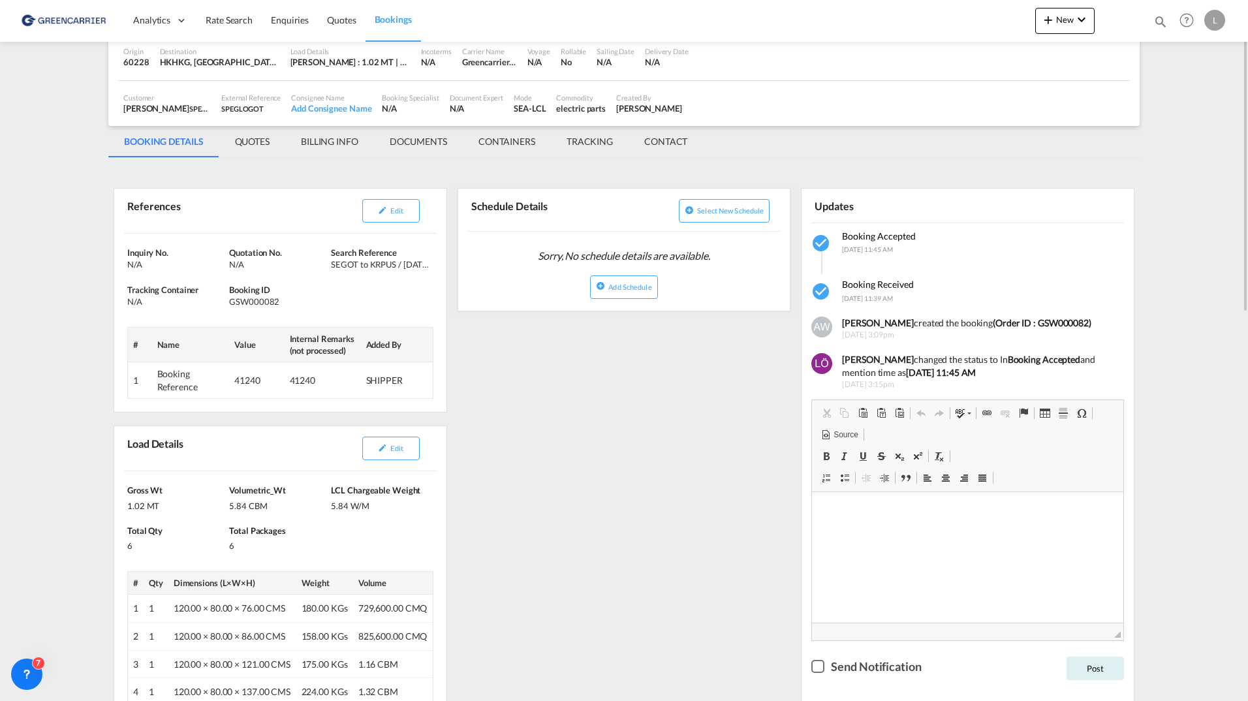
scroll to position [131, 0]
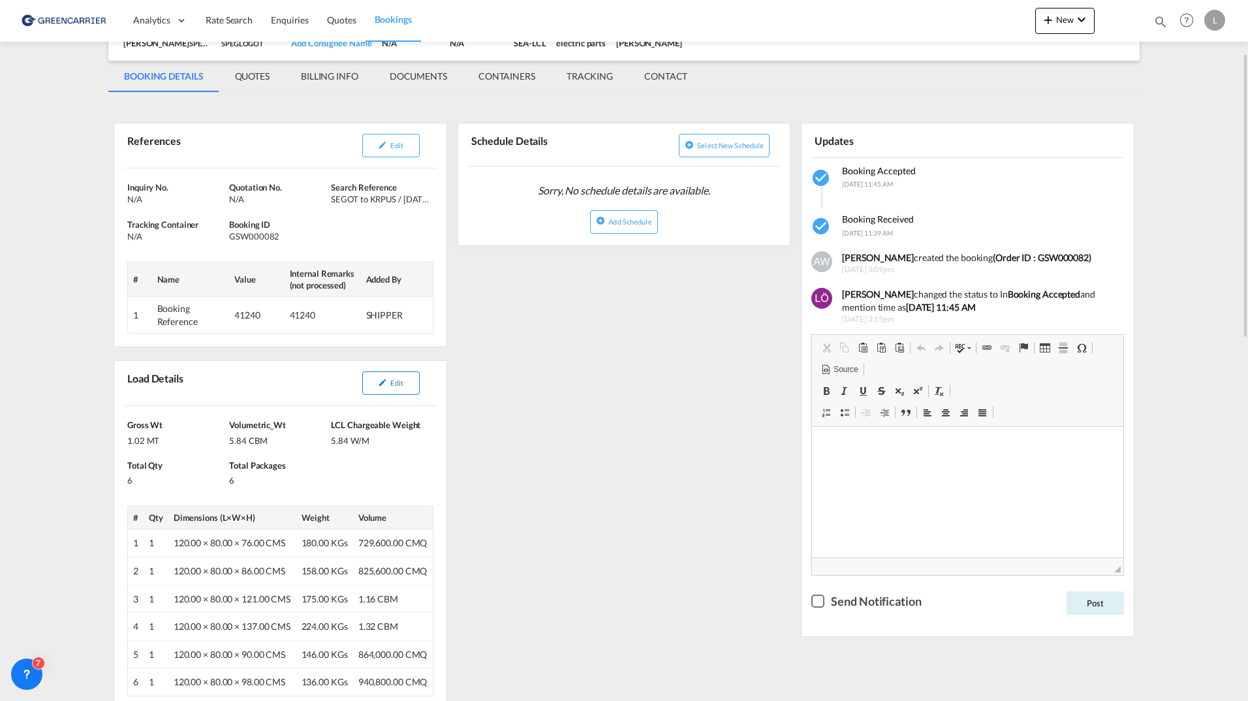
click at [389, 382] on button "Edit" at bounding box center [390, 382] width 57 height 23
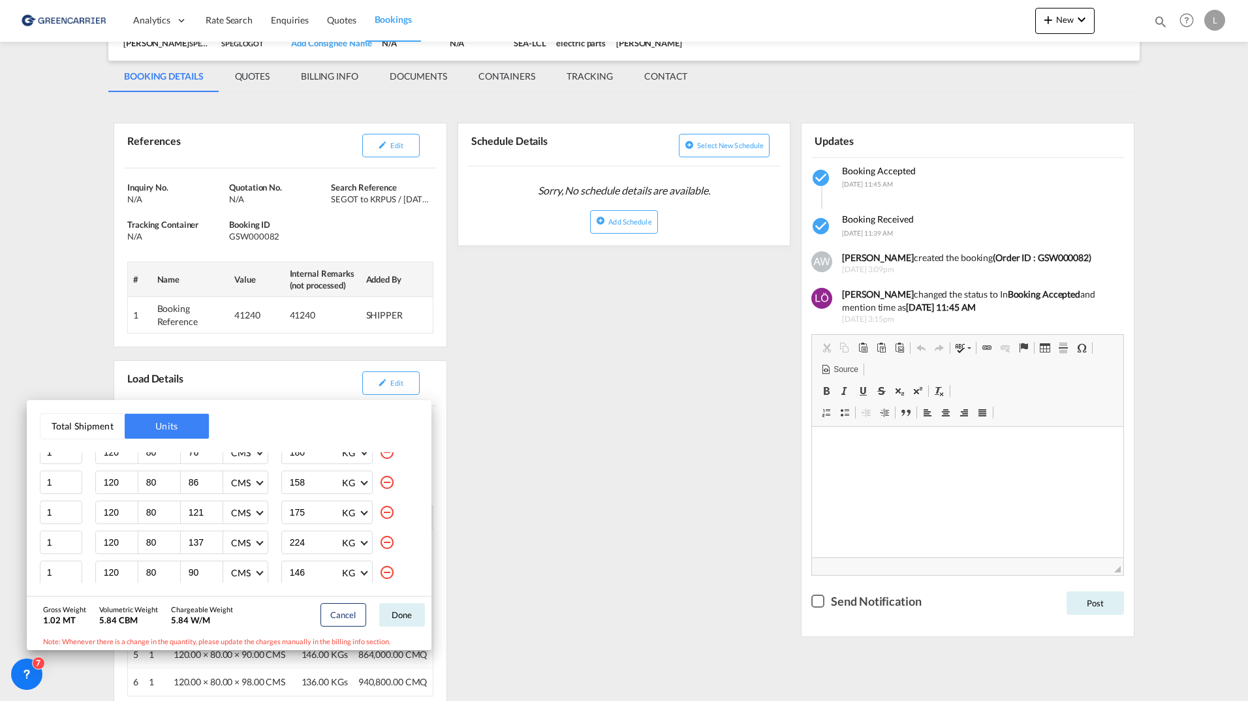
scroll to position [52, 0]
click at [516, 541] on div "Total Shipment Units Quantity Unit Dimension Total Unit Weight 1 120 80 76 CMS …" at bounding box center [624, 350] width 1248 height 701
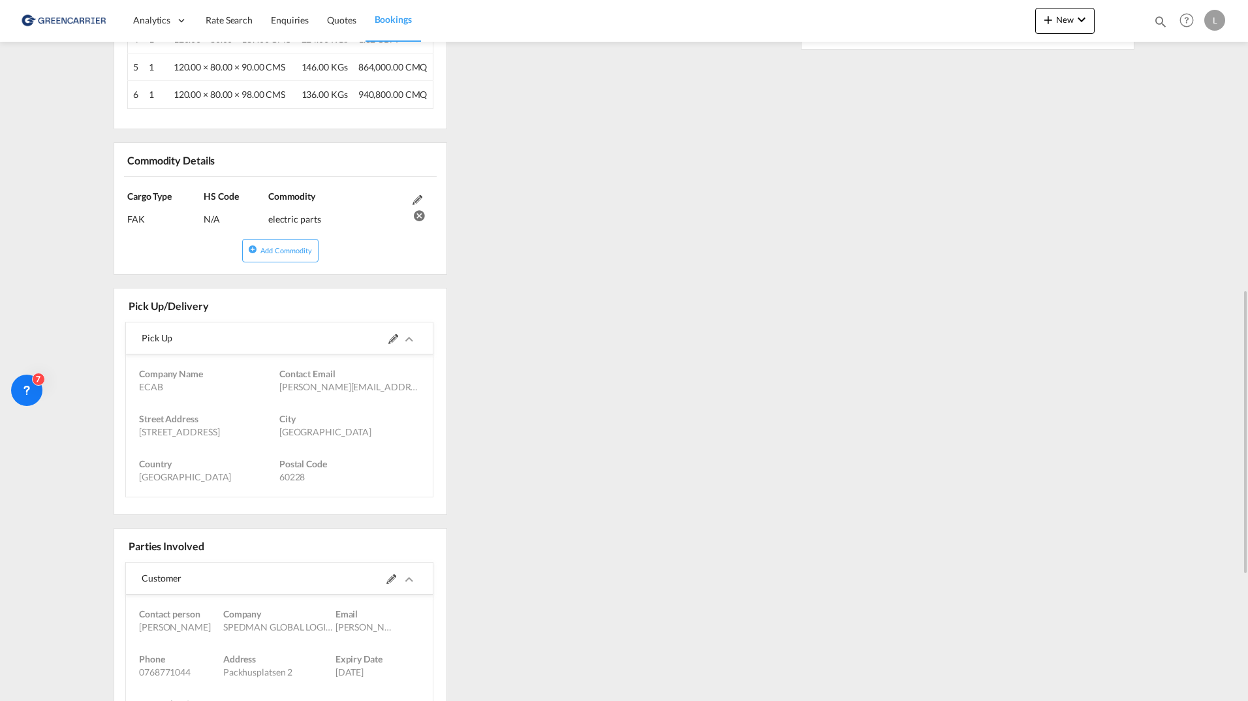
scroll to position [783, 0]
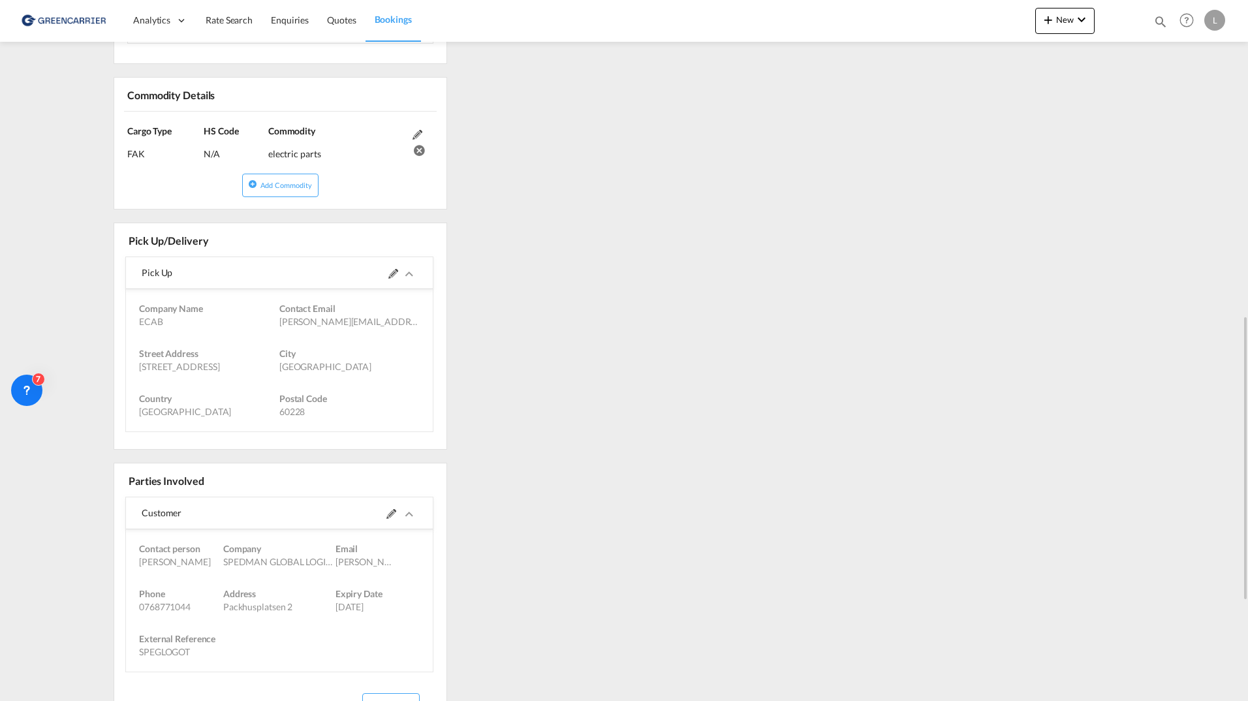
click at [390, 273] on md-icon at bounding box center [393, 274] width 10 height 10
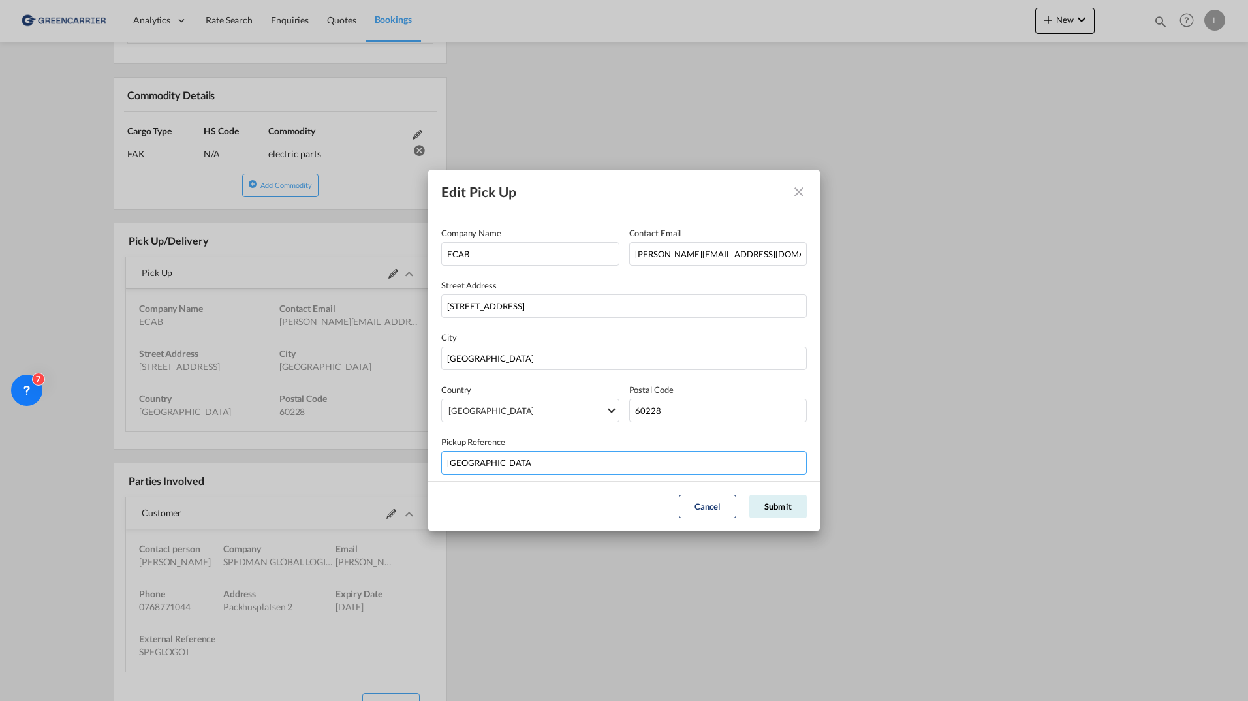
drag, startPoint x: 493, startPoint y: 465, endPoint x: 394, endPoint y: 458, distance: 98.8
click at [394, 458] on div "Edit Pick Up Company Name ECAB Contact Email ALF.WASSBERG@SPEDMAN.SE Street Add…" at bounding box center [624, 350] width 1248 height 701
click at [801, 189] on md-icon "Close dialog" at bounding box center [799, 192] width 16 height 16
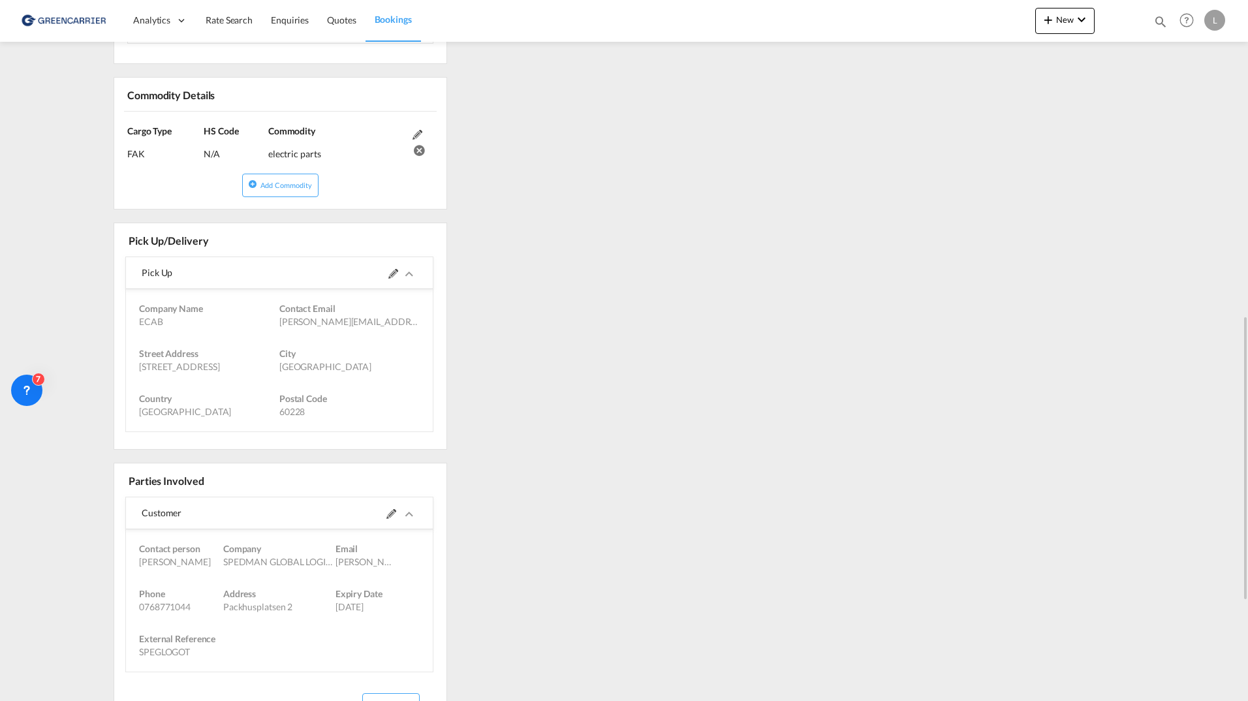
click at [383, 514] on div at bounding box center [348, 512] width 138 height 31
click at [389, 514] on md-icon at bounding box center [391, 514] width 10 height 10
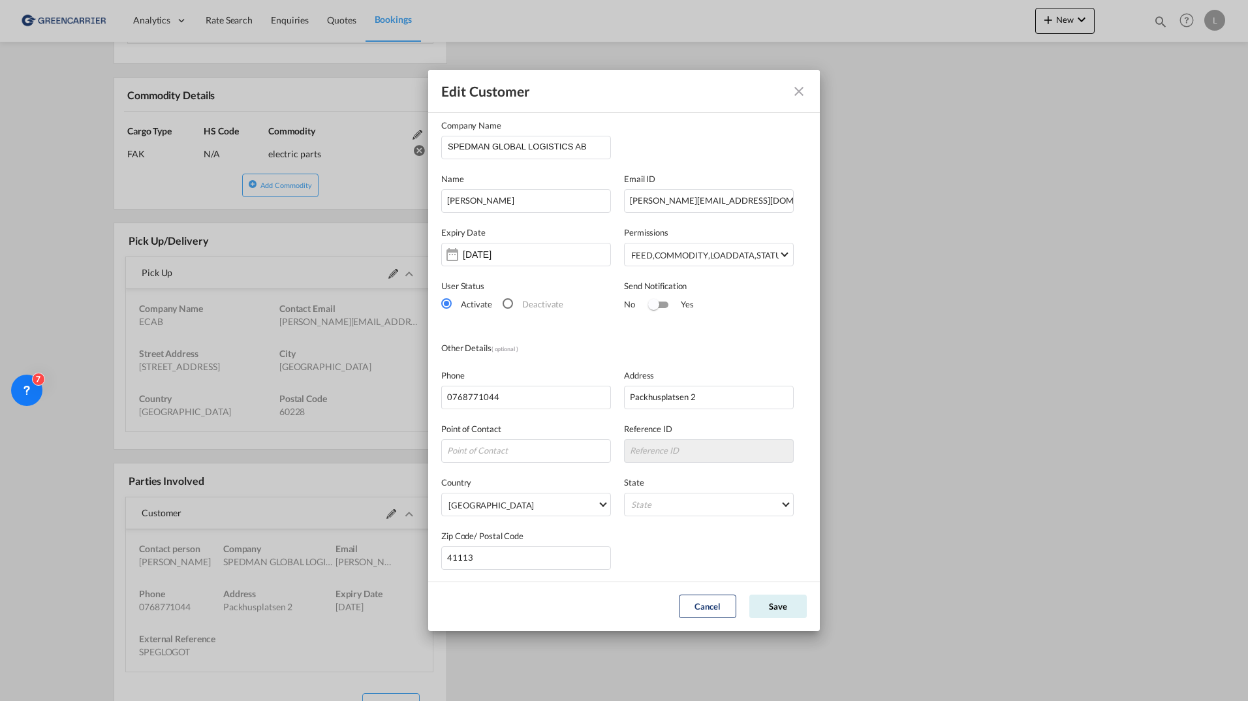
scroll to position [8, 0]
click at [703, 607] on button "Cancel" at bounding box center [707, 606] width 57 height 23
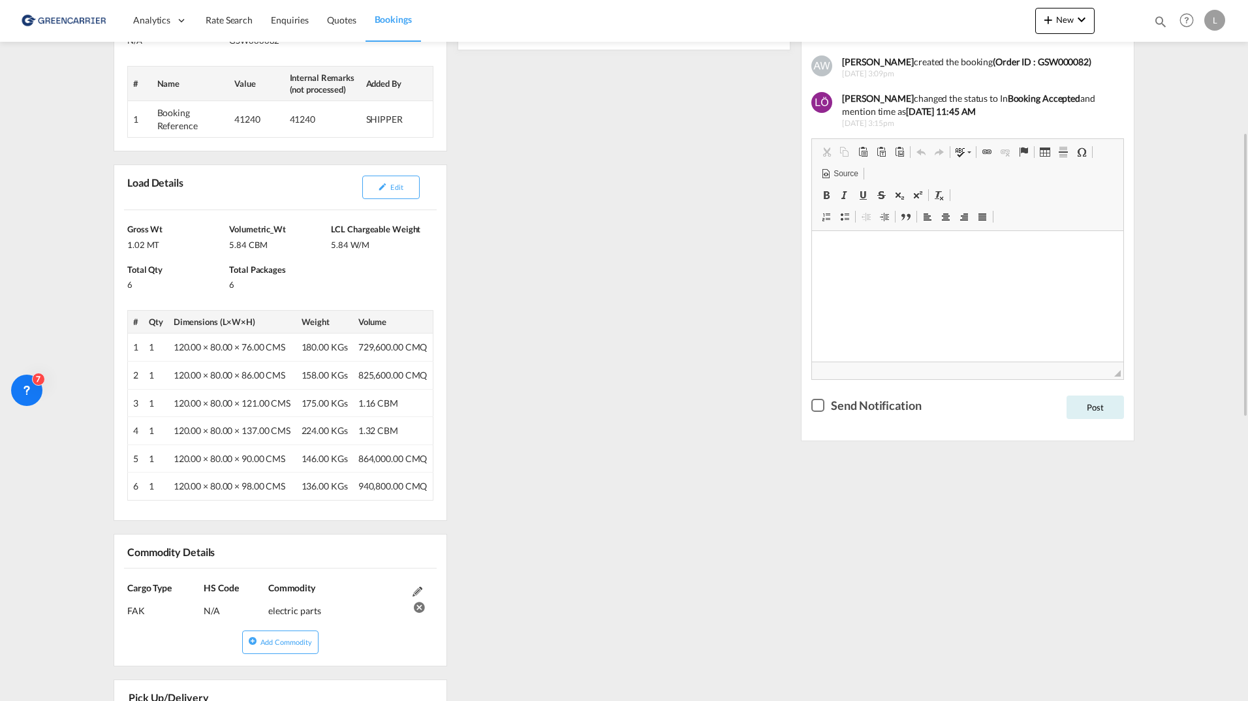
scroll to position [0, 0]
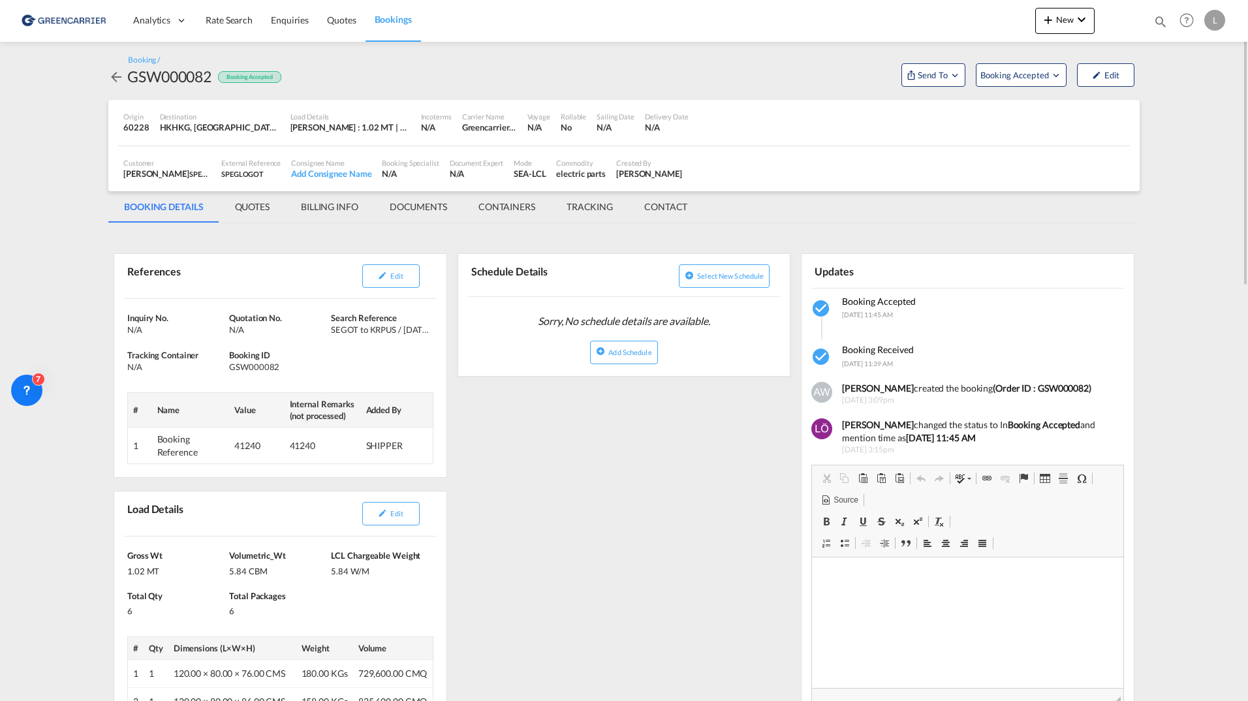
click at [251, 450] on div "41240" at bounding box center [253, 445] width 39 height 13
copy div "41240"
drag, startPoint x: 328, startPoint y: 330, endPoint x: 398, endPoint y: 333, distance: 69.9
click at [398, 333] on div "Inquiry No. N/A Quotation No. N/A Search Reference SEGOT to KRPUS / 21 Jan 2025…" at bounding box center [280, 388] width 332 height 178
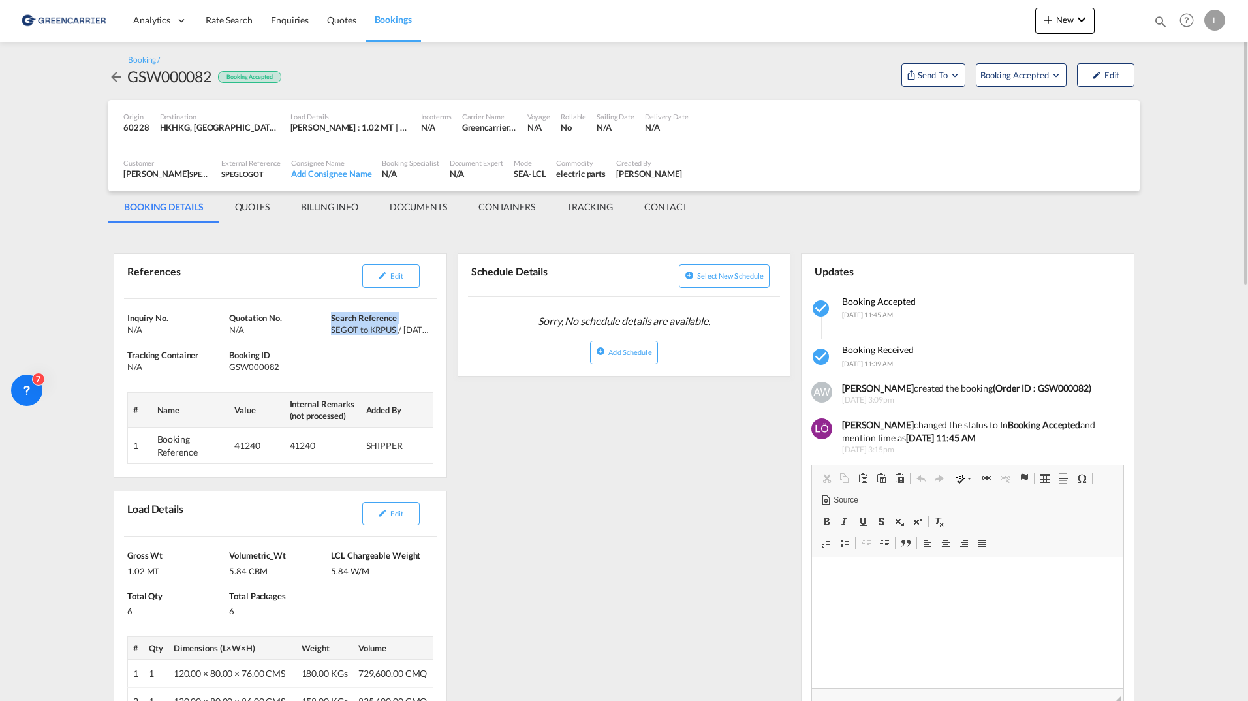
click at [398, 333] on div "SEGOT to KRPUS / 21 Jan 2025" at bounding box center [380, 330] width 99 height 12
drag, startPoint x: 379, startPoint y: 332, endPoint x: 332, endPoint y: 332, distance: 47.6
click at [332, 332] on div "SEGOT to KRPUS / 21 Jan 2025" at bounding box center [380, 330] width 99 height 12
copy div "SEGOT to KRPUS"
click at [313, 212] on md-tab-item "BILLING INFO" at bounding box center [329, 206] width 89 height 31
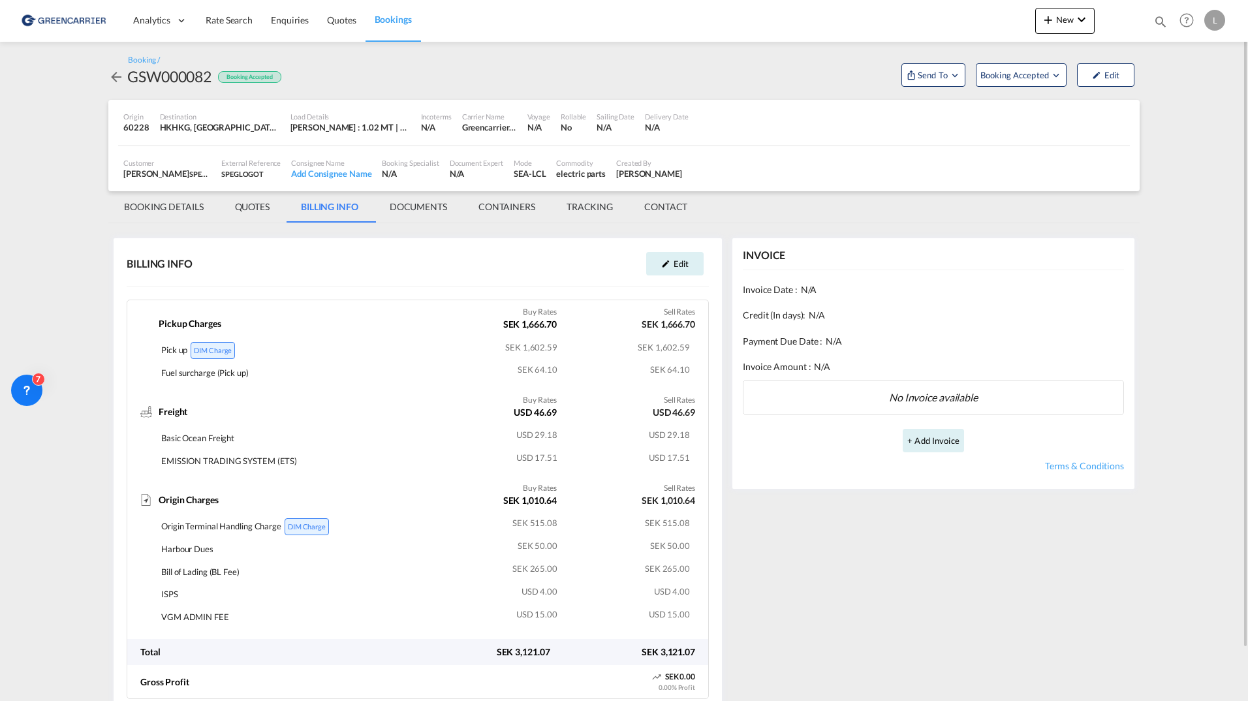
scroll to position [56, 0]
